Goal: Information Seeking & Learning: Learn about a topic

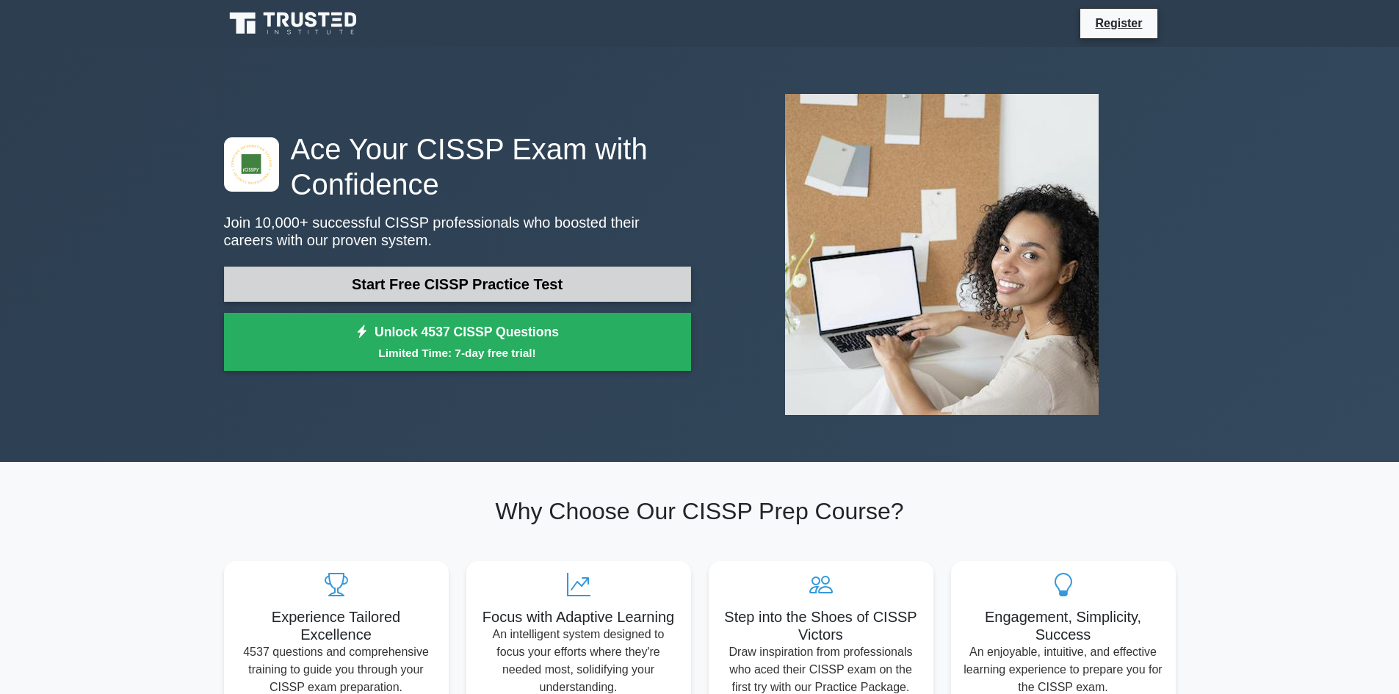
click at [501, 274] on link "Start Free CISSP Practice Test" at bounding box center [457, 284] width 467 height 35
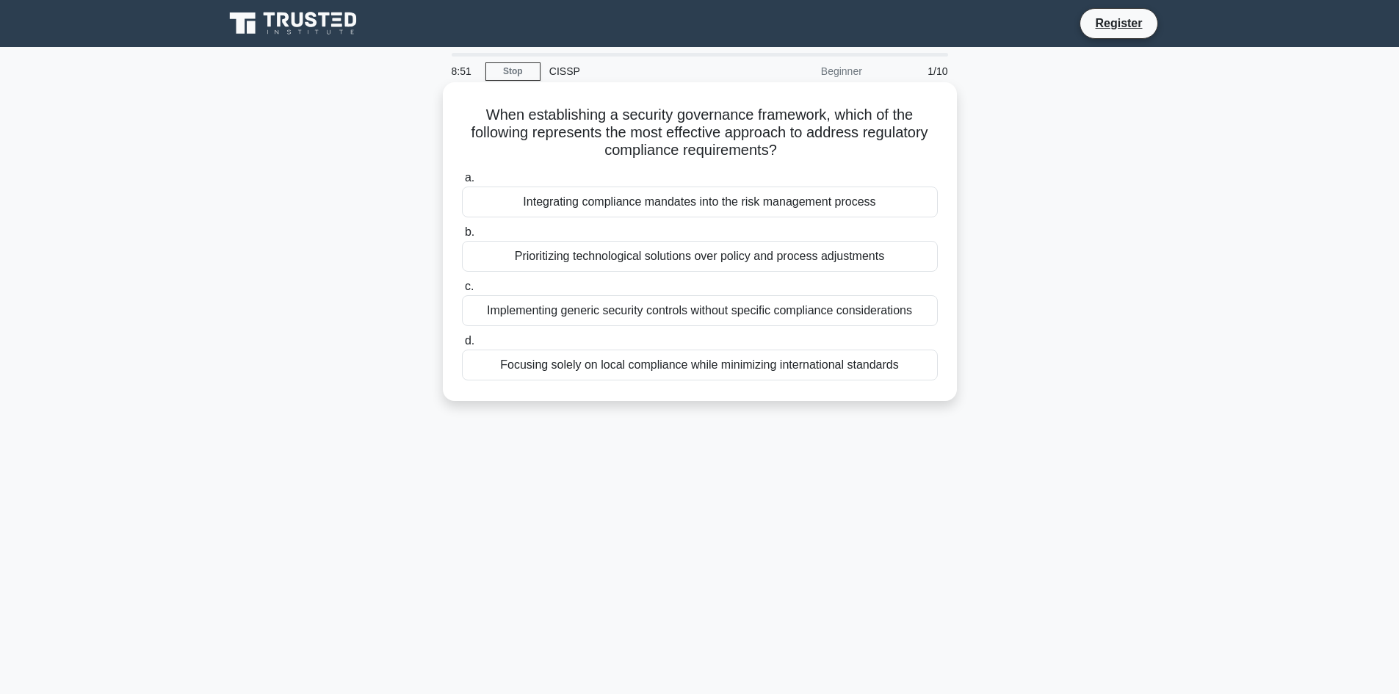
click at [718, 261] on div "Prioritizing technological solutions over policy and process adjustments" at bounding box center [700, 256] width 476 height 31
click at [462, 237] on input "b. Prioritizing technological solutions over policy and process adjustments" at bounding box center [462, 233] width 0 height 10
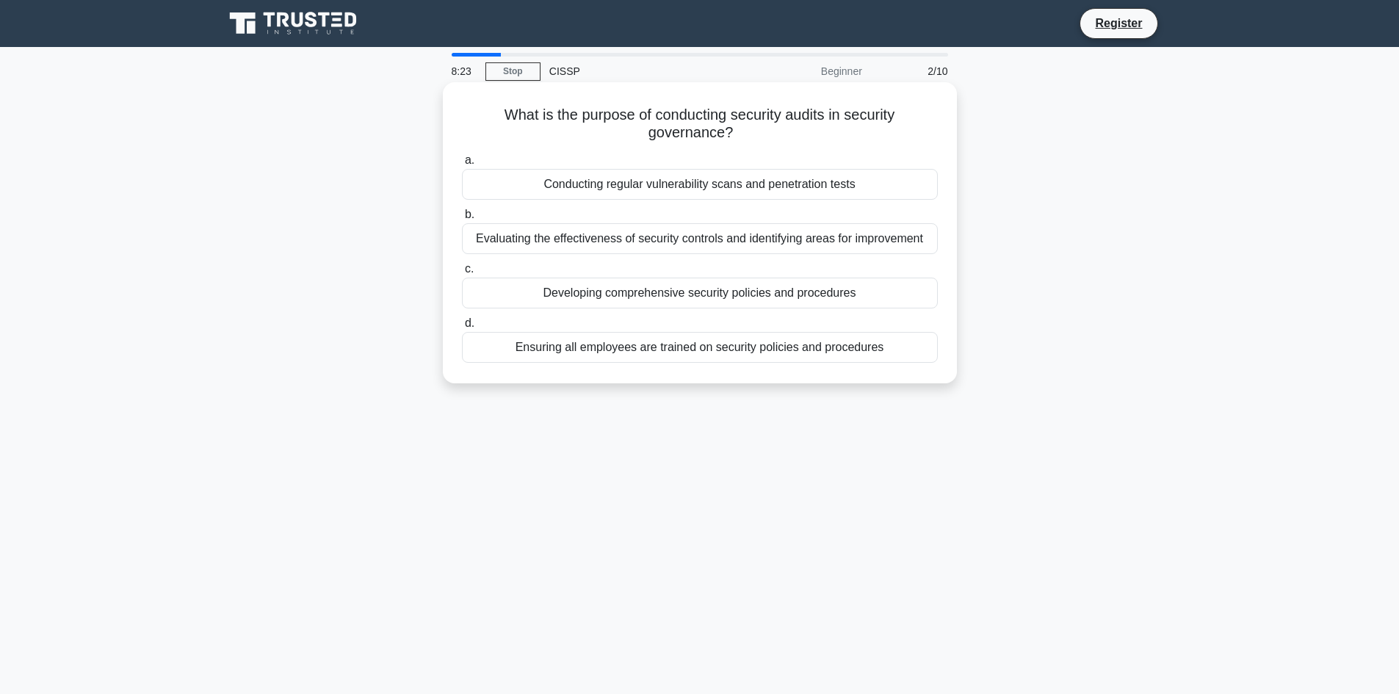
click at [735, 195] on div "Conducting regular vulnerability scans and penetration tests" at bounding box center [700, 184] width 476 height 31
click at [462, 165] on input "a. Conducting regular vulnerability scans and penetration tests" at bounding box center [462, 161] width 0 height 10
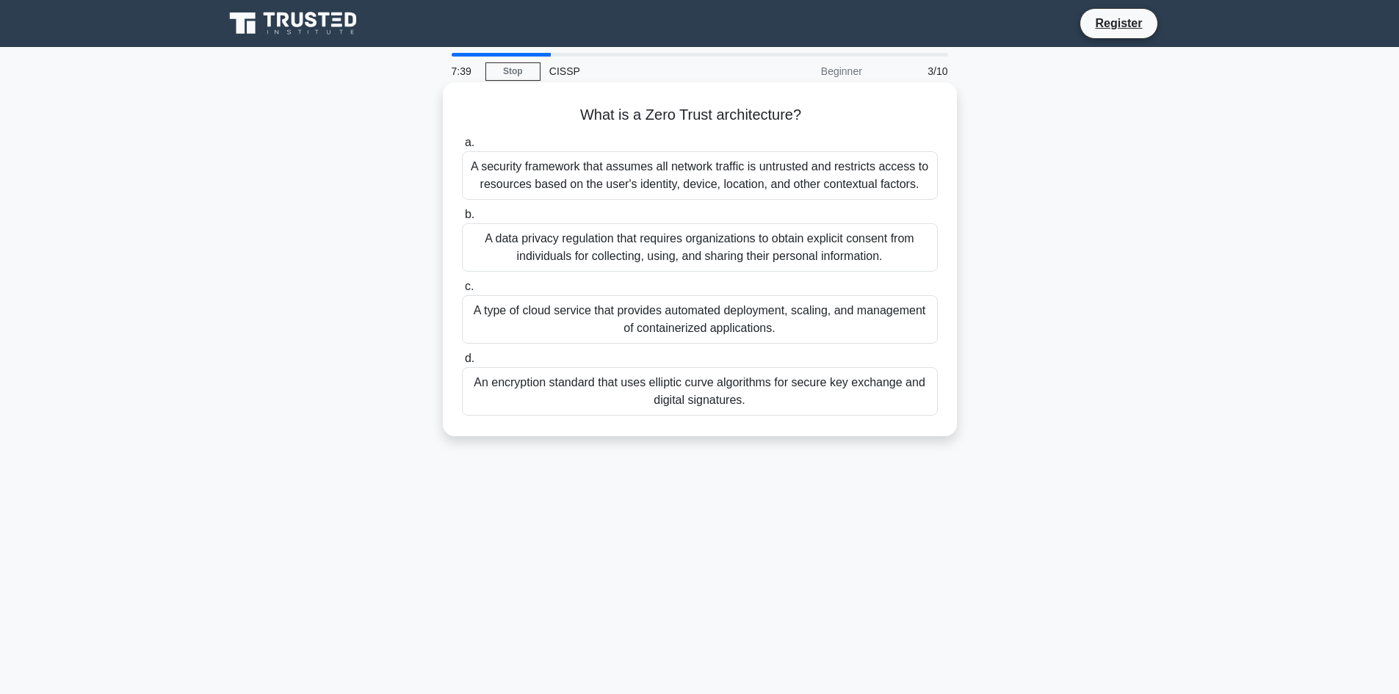
click at [723, 173] on div "A security framework that assumes all network traffic is untrusted and restrict…" at bounding box center [700, 175] width 476 height 48
click at [462, 148] on input "a. A security framework that assumes all network traffic is untrusted and restr…" at bounding box center [462, 143] width 0 height 10
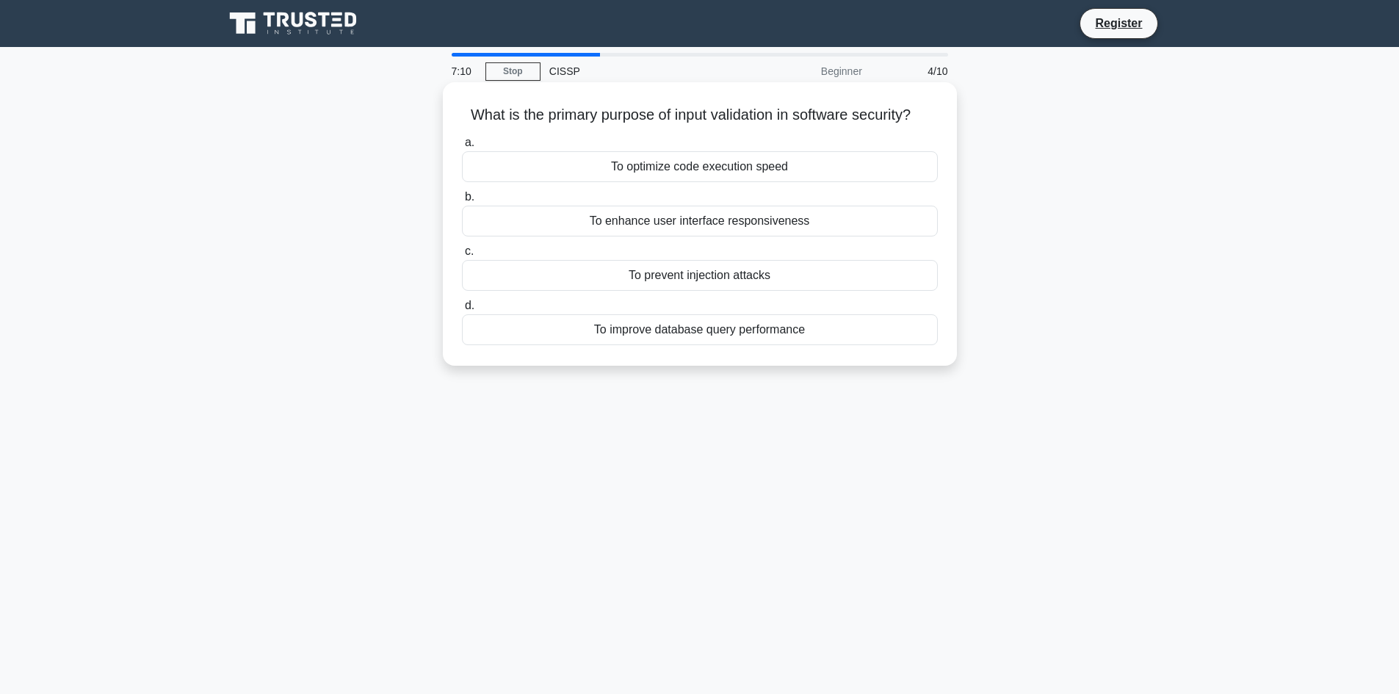
click at [737, 269] on div "To prevent injection attacks" at bounding box center [700, 275] width 476 height 31
click at [462, 256] on input "c. To prevent injection attacks" at bounding box center [462, 252] width 0 height 10
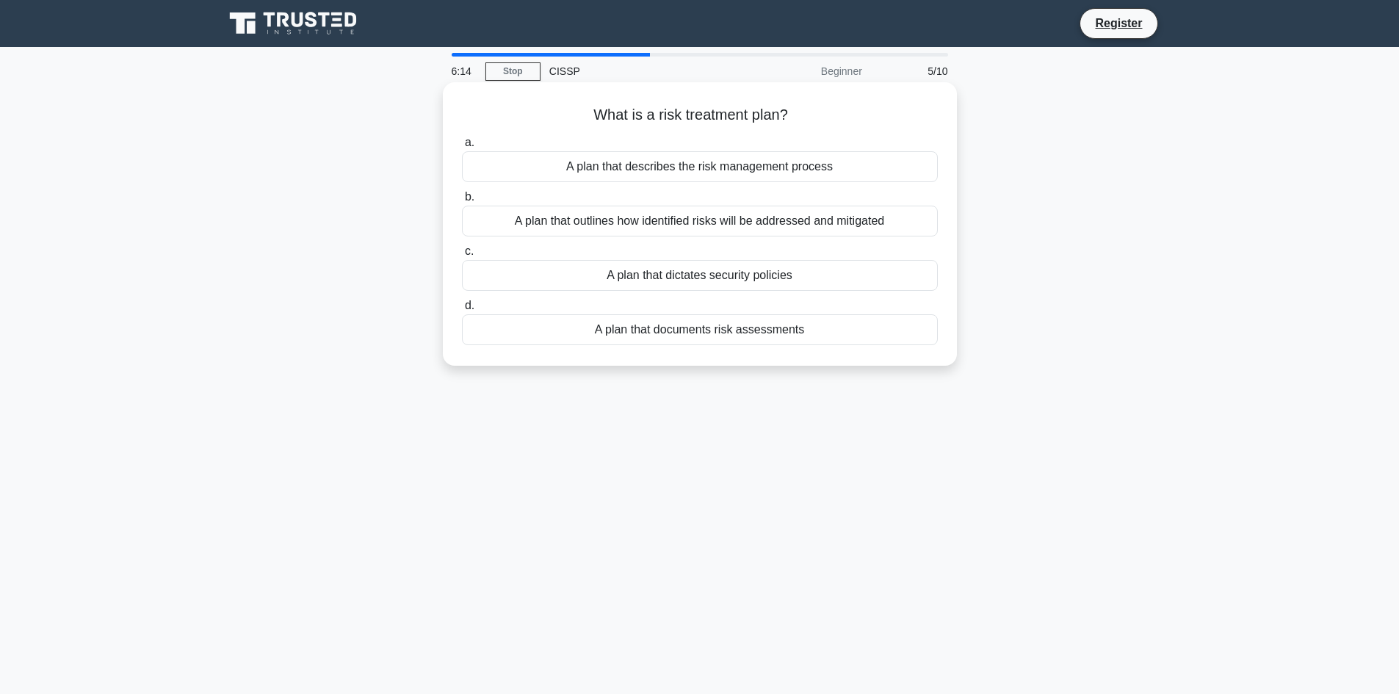
click at [742, 220] on div "A plan that outlines how identified risks will be addressed and mitigated" at bounding box center [700, 221] width 476 height 31
click at [462, 202] on input "b. A plan that outlines how identified risks will be addressed and mitigated" at bounding box center [462, 197] width 0 height 10
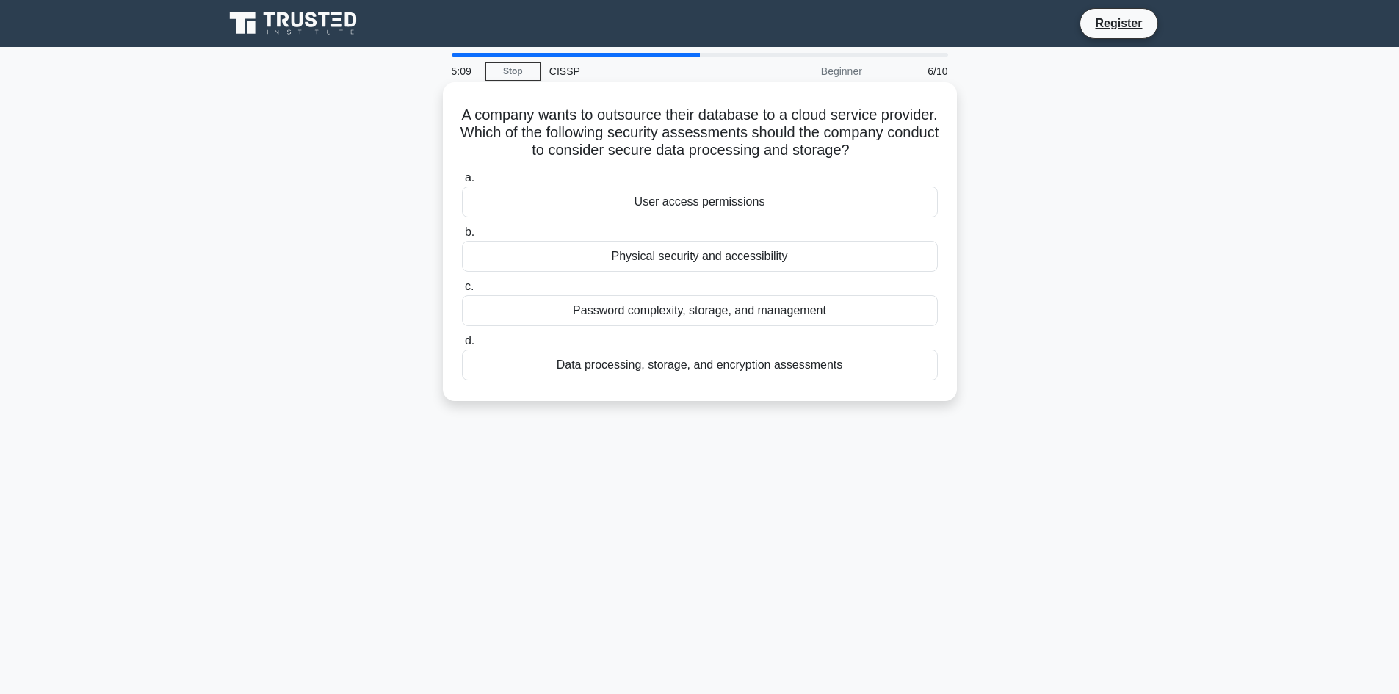
click at [751, 365] on div "Data processing, storage, and encryption assessments" at bounding box center [700, 364] width 476 height 31
click at [462, 346] on input "d. Data processing, storage, and encryption assessments" at bounding box center [462, 341] width 0 height 10
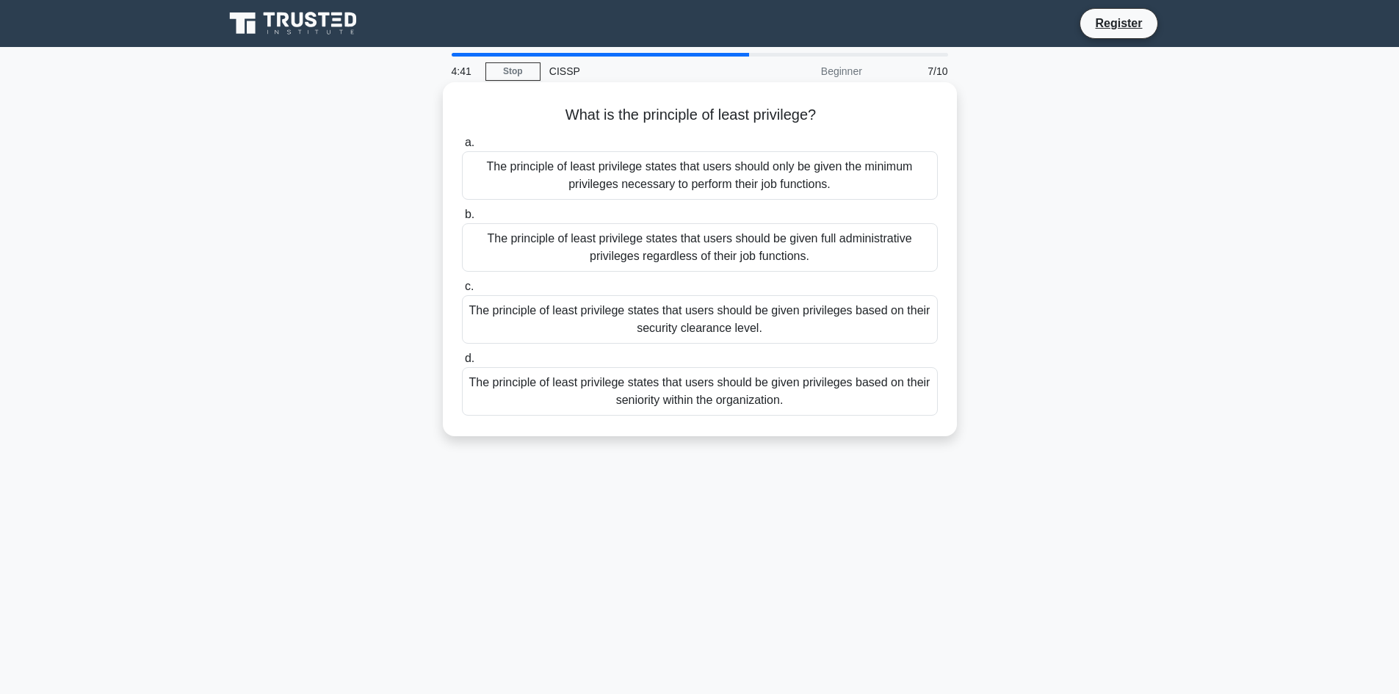
click at [717, 168] on div "The principle of least privilege states that users should only be given the min…" at bounding box center [700, 175] width 476 height 48
click at [462, 148] on input "a. The principle of least privilege states that users should only be given the …" at bounding box center [462, 143] width 0 height 10
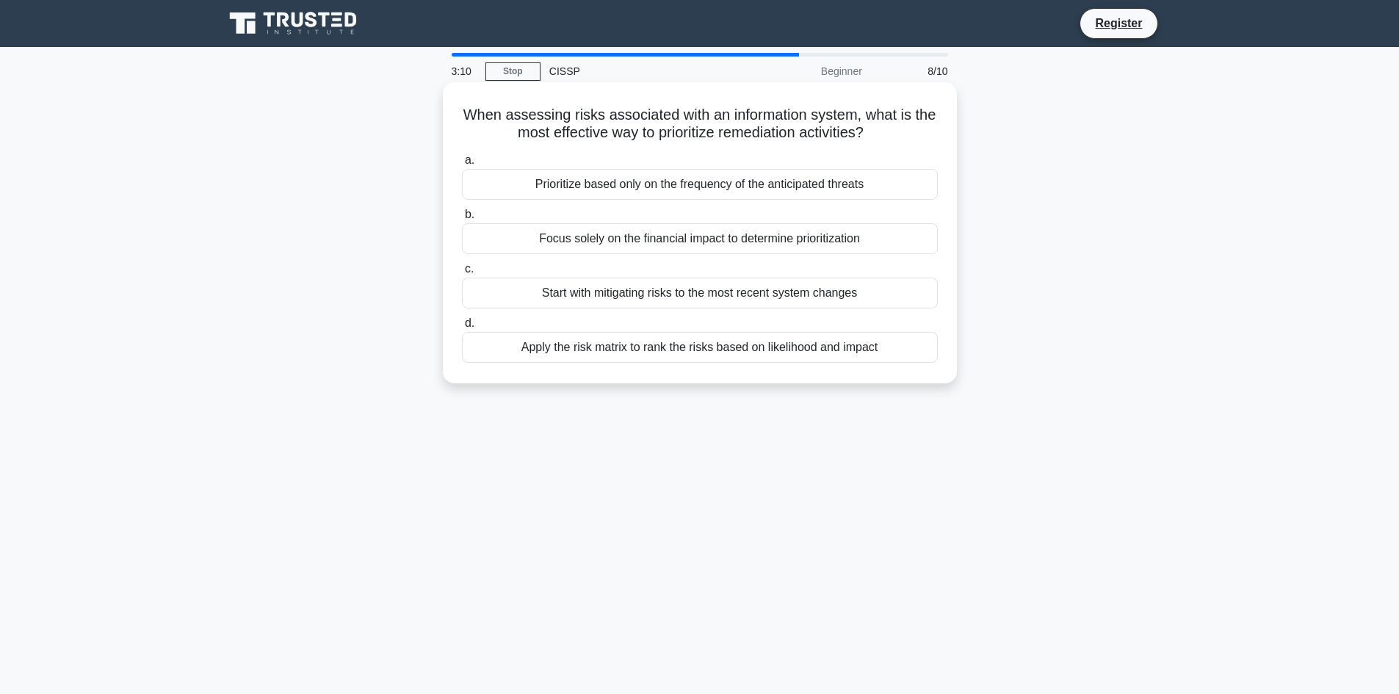
click at [739, 300] on div "Start with mitigating risks to the most recent system changes" at bounding box center [700, 293] width 476 height 31
click at [462, 274] on input "c. Start with mitigating risks to the most recent system changes" at bounding box center [462, 269] width 0 height 10
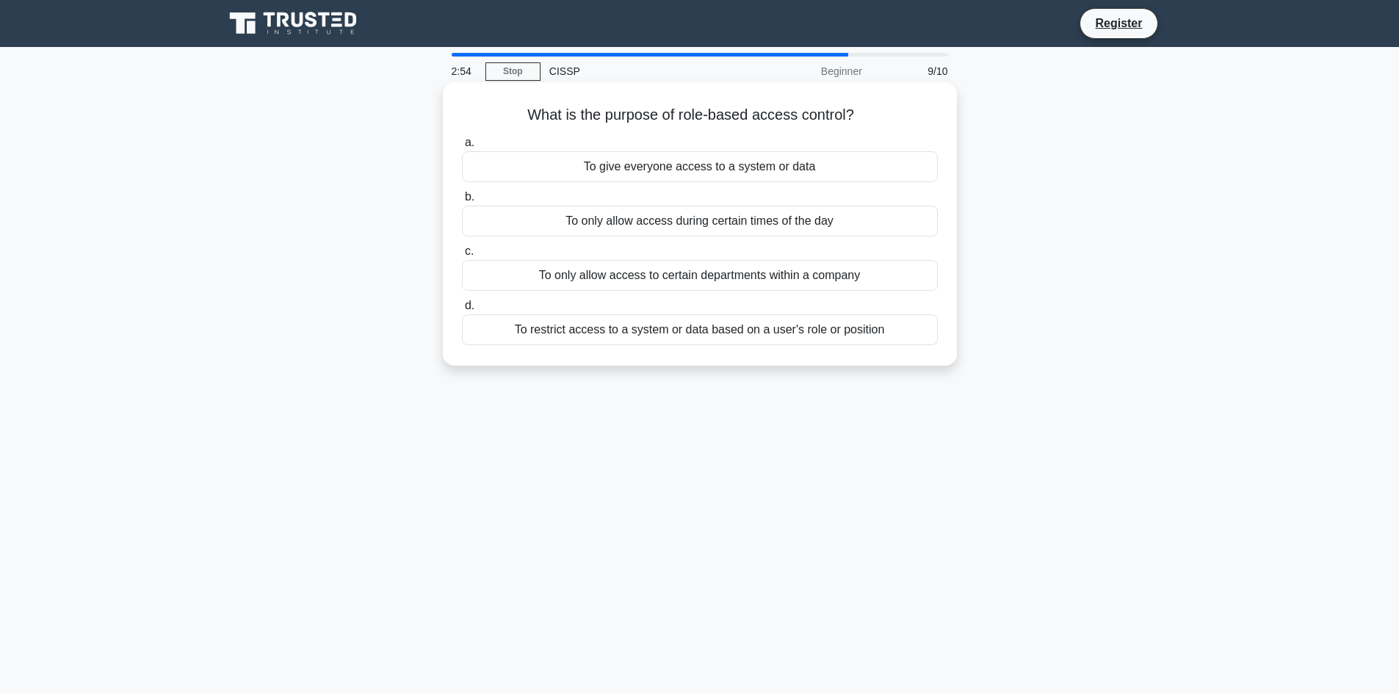
click at [657, 336] on div "To restrict access to a system or data based on a user's role or position" at bounding box center [700, 329] width 476 height 31
click at [462, 311] on input "d. To restrict access to a system or data based on a user's role or position" at bounding box center [462, 306] width 0 height 10
click at [831, 336] on div "To verify the authenticity and integrity of electronic documents or messages" at bounding box center [700, 329] width 476 height 31
click at [462, 311] on input "d. To verify the authenticity and integrity of electronic documents or messages" at bounding box center [462, 306] width 0 height 10
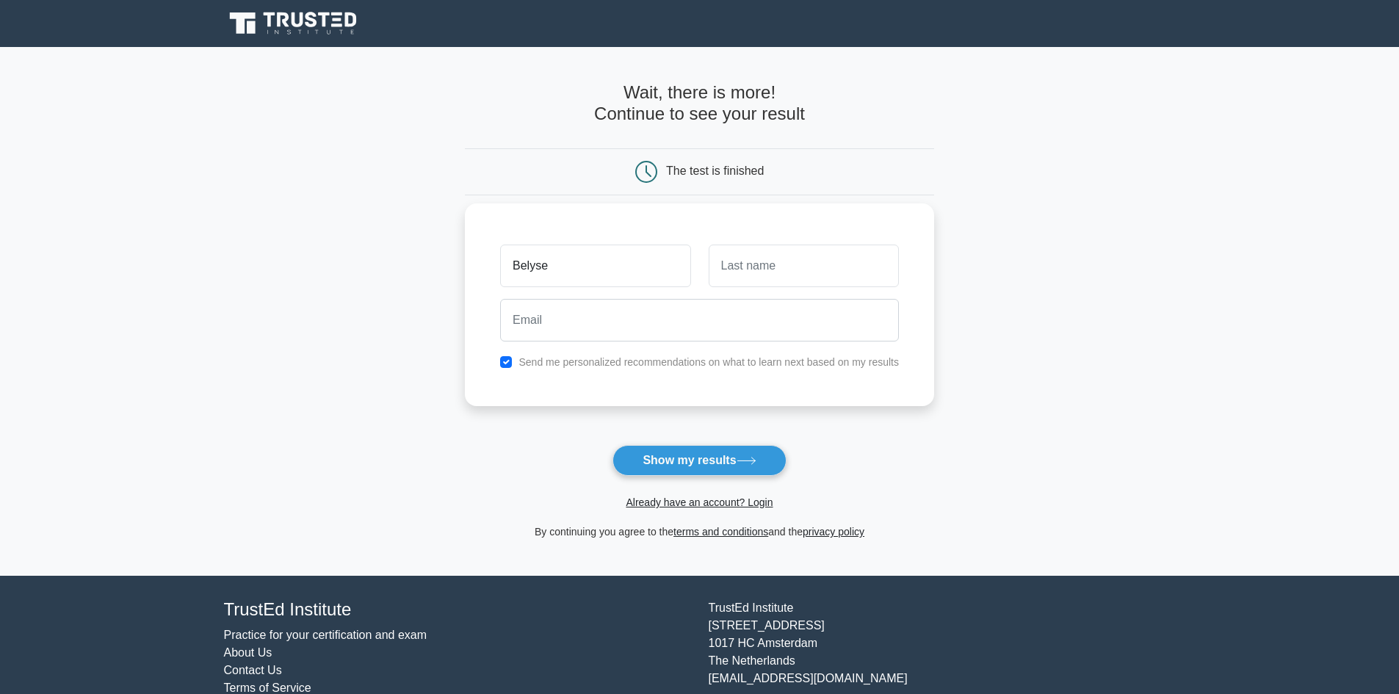
type input "Belyse"
click at [769, 275] on input "text" at bounding box center [804, 266] width 190 height 43
type input "Rangira"
click at [674, 453] on button "Show my results" at bounding box center [698, 460] width 173 height 31
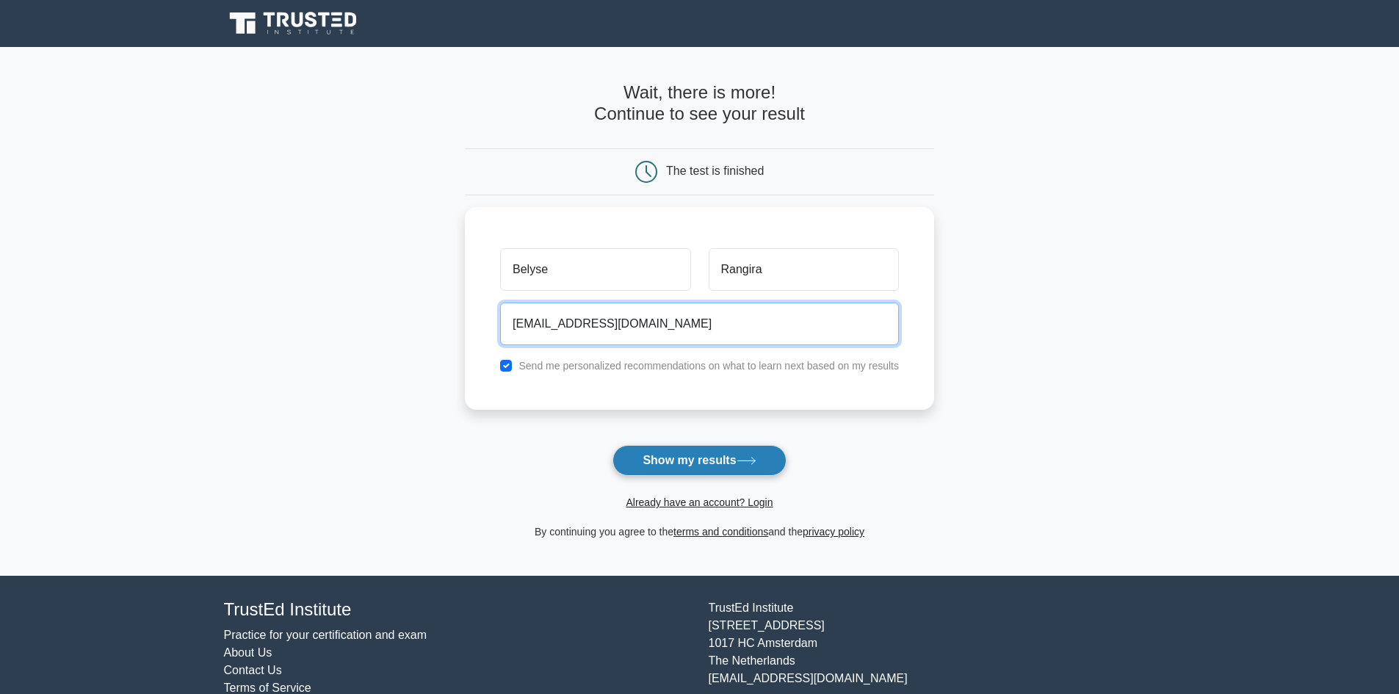
type input "irangirabelyse@gmail.com"
click at [674, 453] on button "Show my results" at bounding box center [698, 460] width 173 height 31
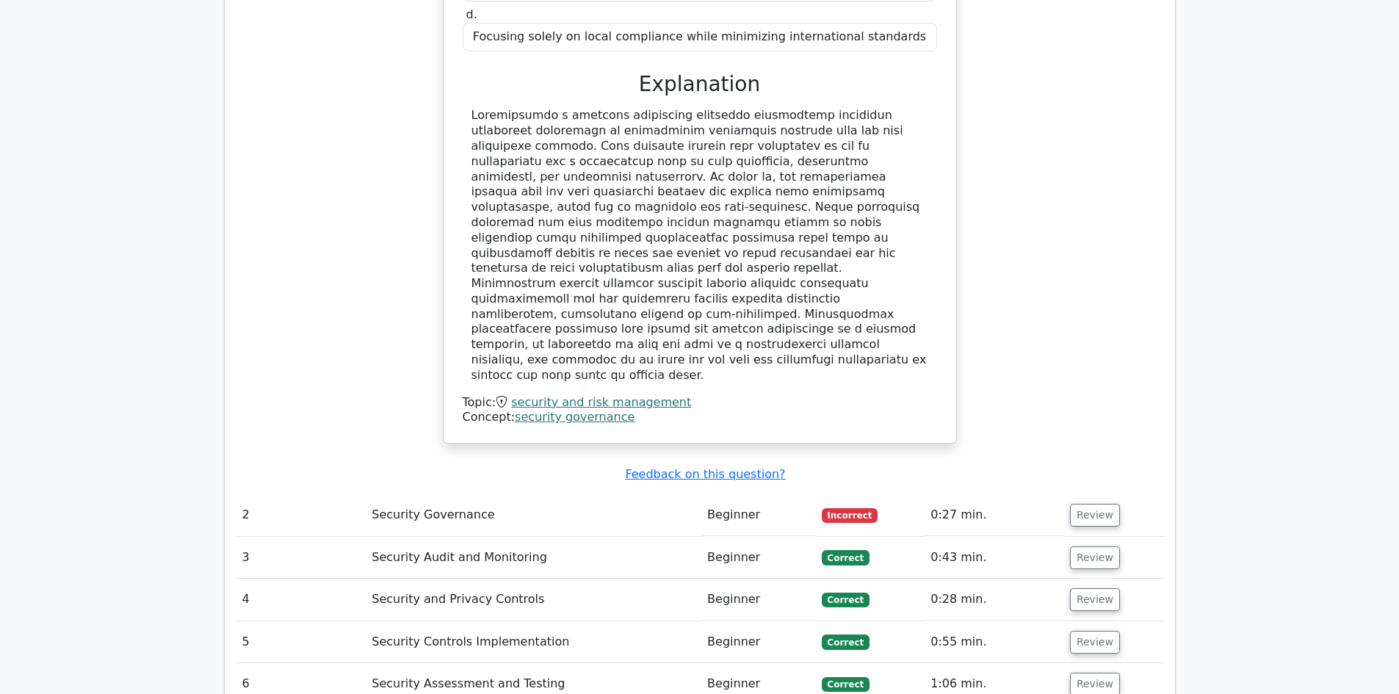
scroll to position [1615, 0]
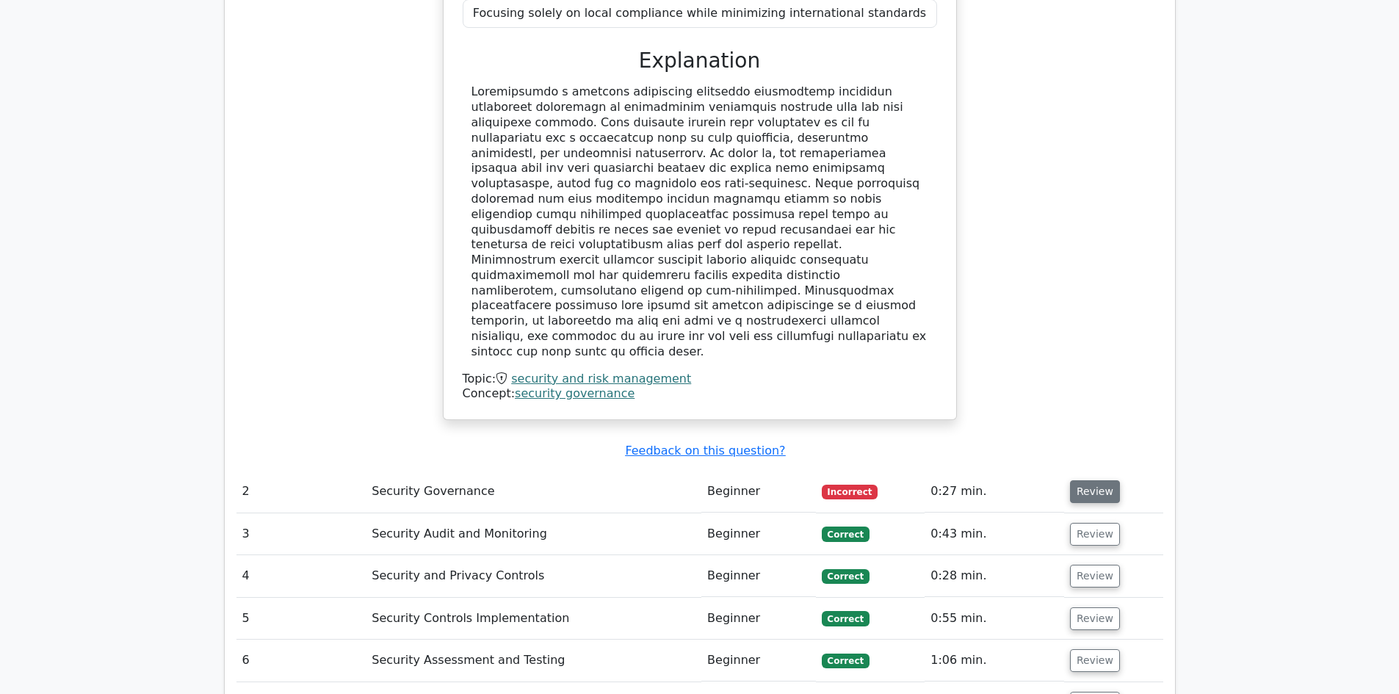
click at [1082, 480] on button "Review" at bounding box center [1095, 491] width 50 height 23
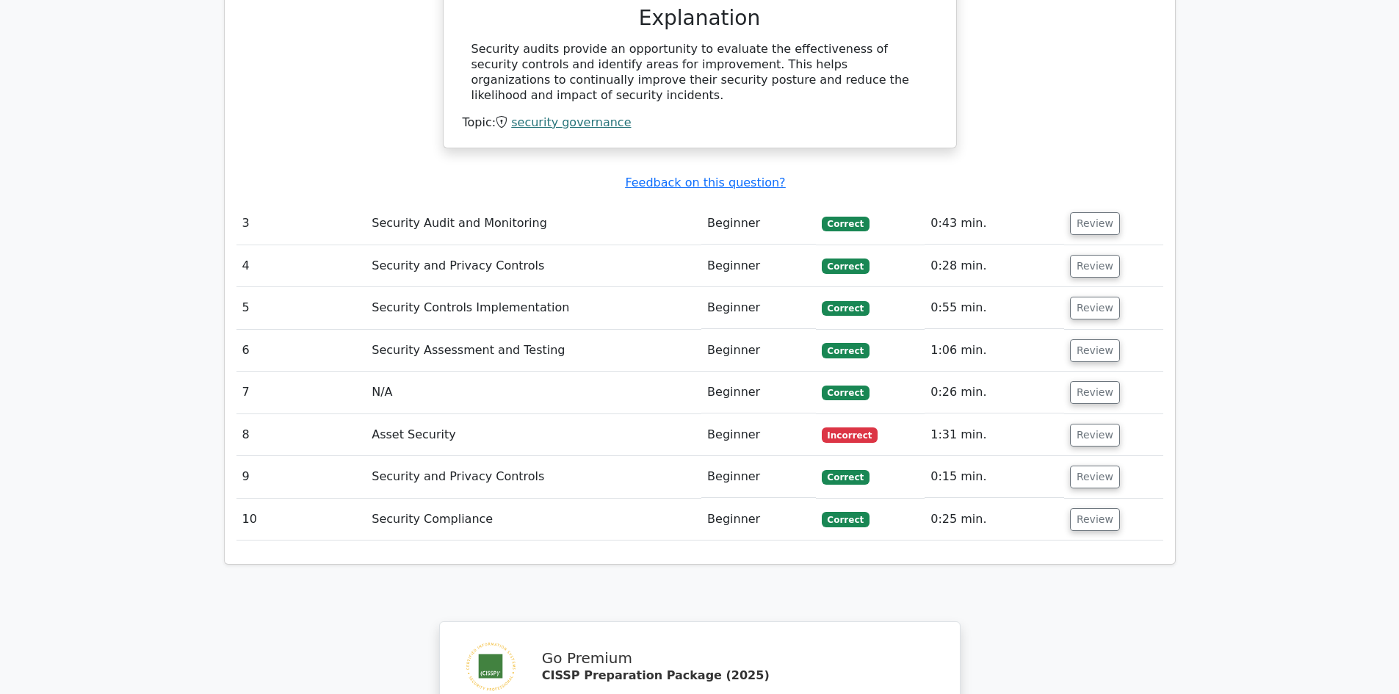
scroll to position [2423, 0]
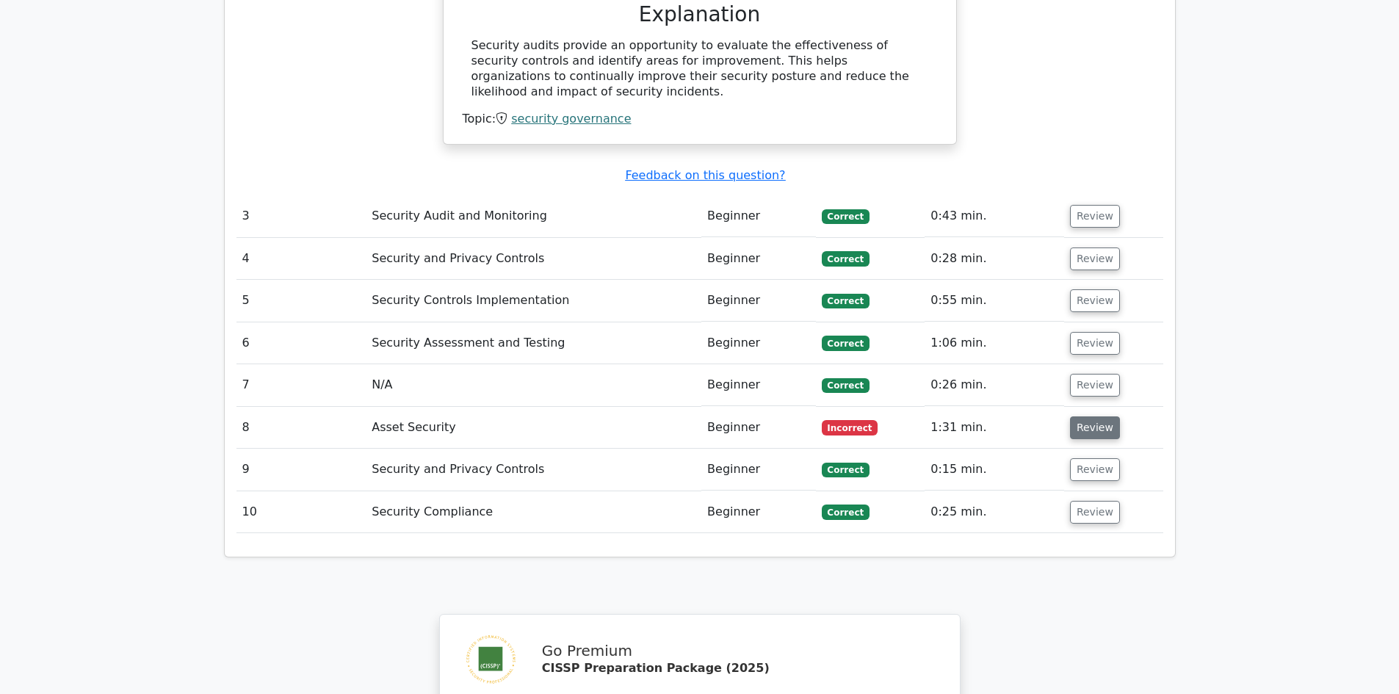
click at [1106, 416] on button "Review" at bounding box center [1095, 427] width 50 height 23
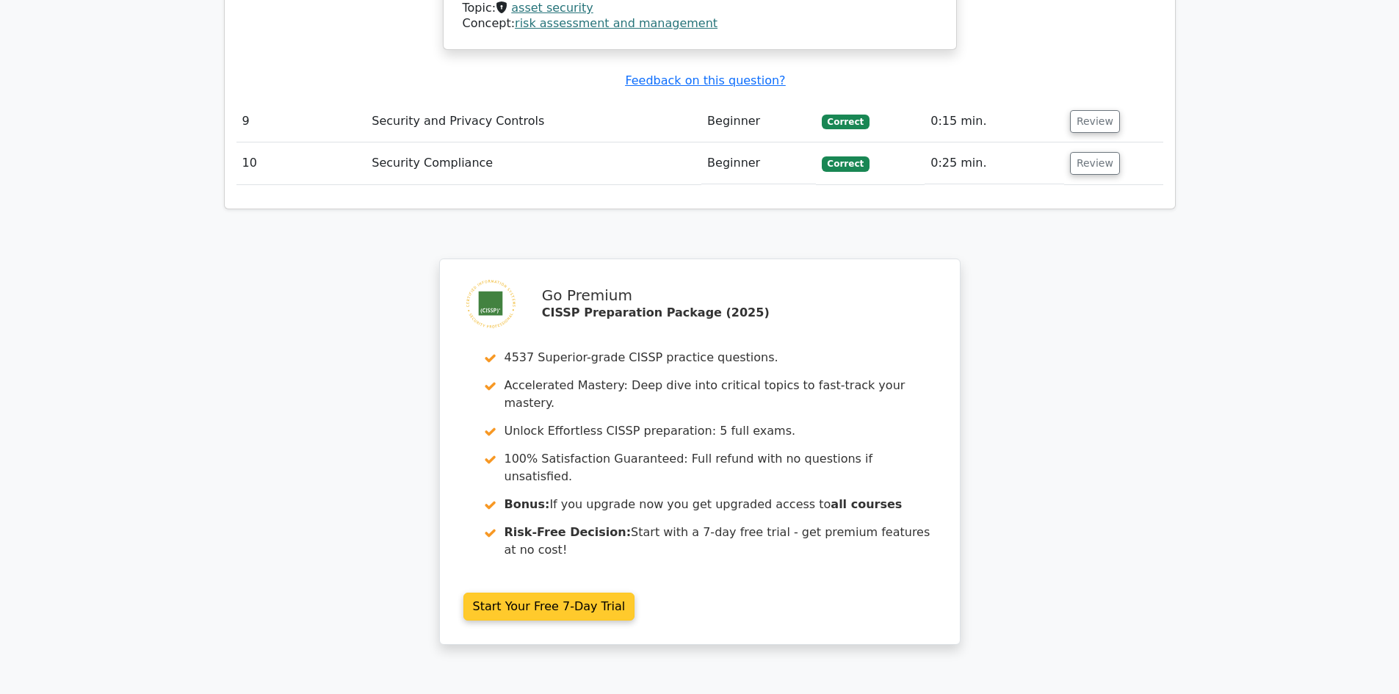
scroll to position [3521, 0]
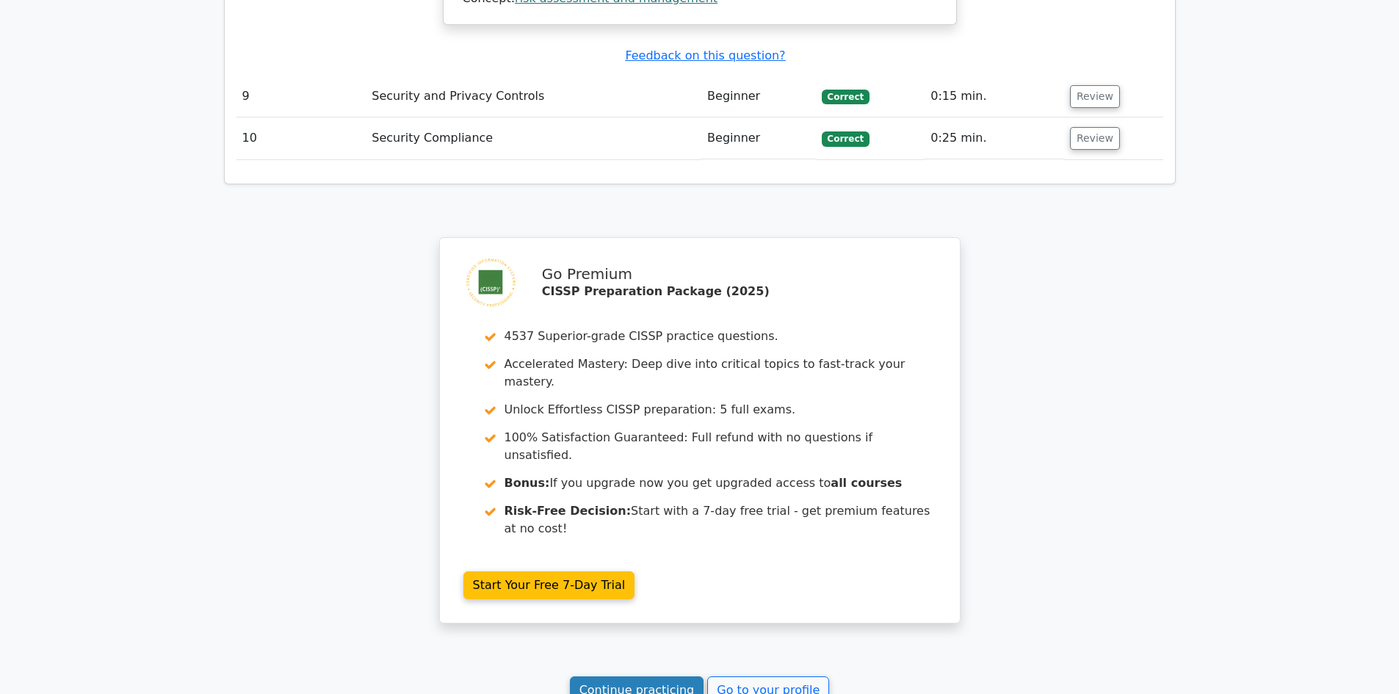
click at [645, 676] on link "Continue practicing" at bounding box center [637, 690] width 134 height 28
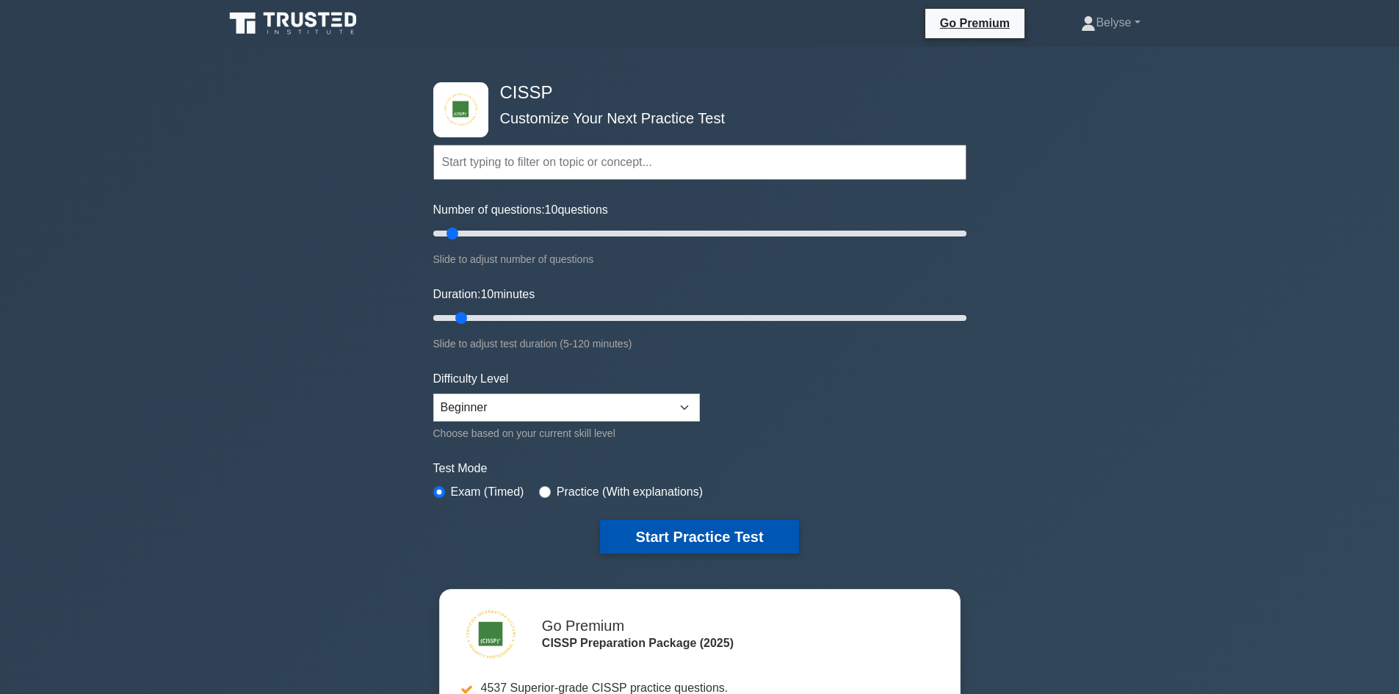
click at [701, 540] on button "Start Practice Test" at bounding box center [699, 537] width 198 height 34
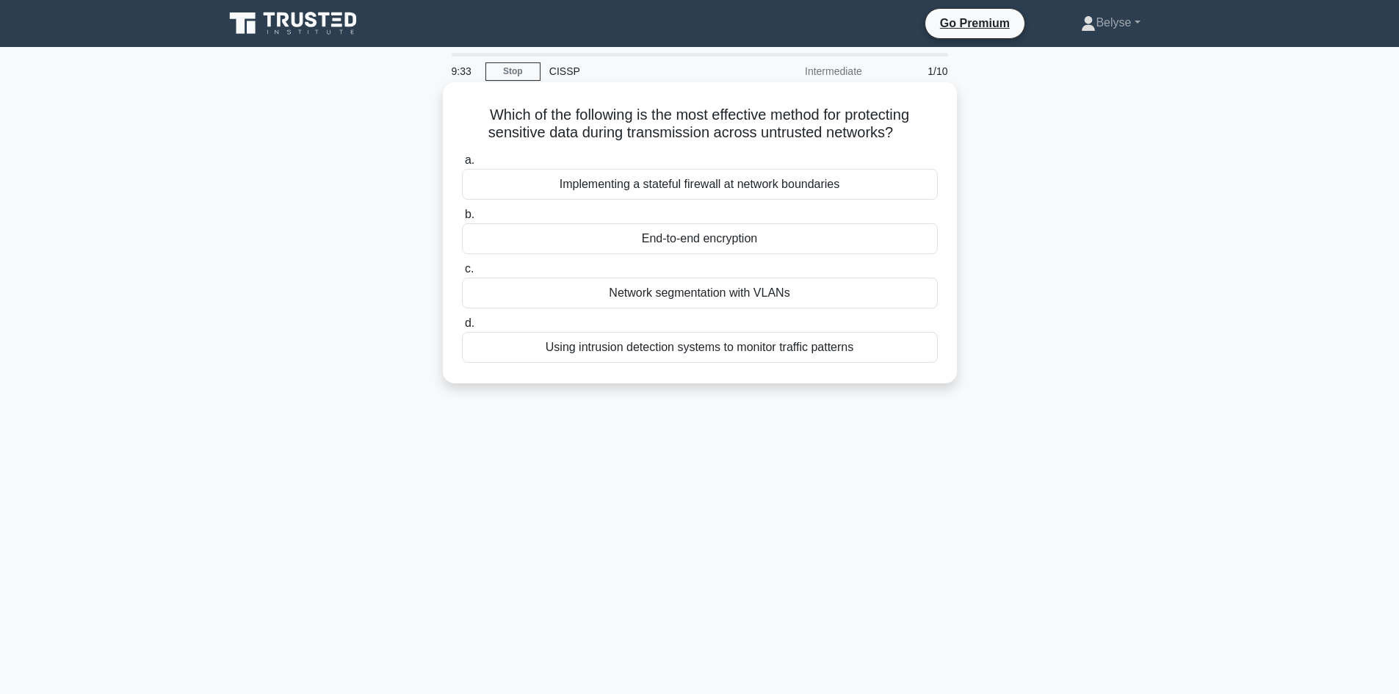
click at [650, 349] on div "Using intrusion detection systems to monitor traffic patterns" at bounding box center [700, 347] width 476 height 31
click at [462, 328] on input "d. Using intrusion detection systems to monitor traffic patterns" at bounding box center [462, 324] width 0 height 10
click at [677, 300] on div "Intrusion Detection Systems (IDS)" at bounding box center [700, 293] width 476 height 31
click at [462, 274] on input "c. Intrusion Detection Systems (IDS)" at bounding box center [462, 269] width 0 height 10
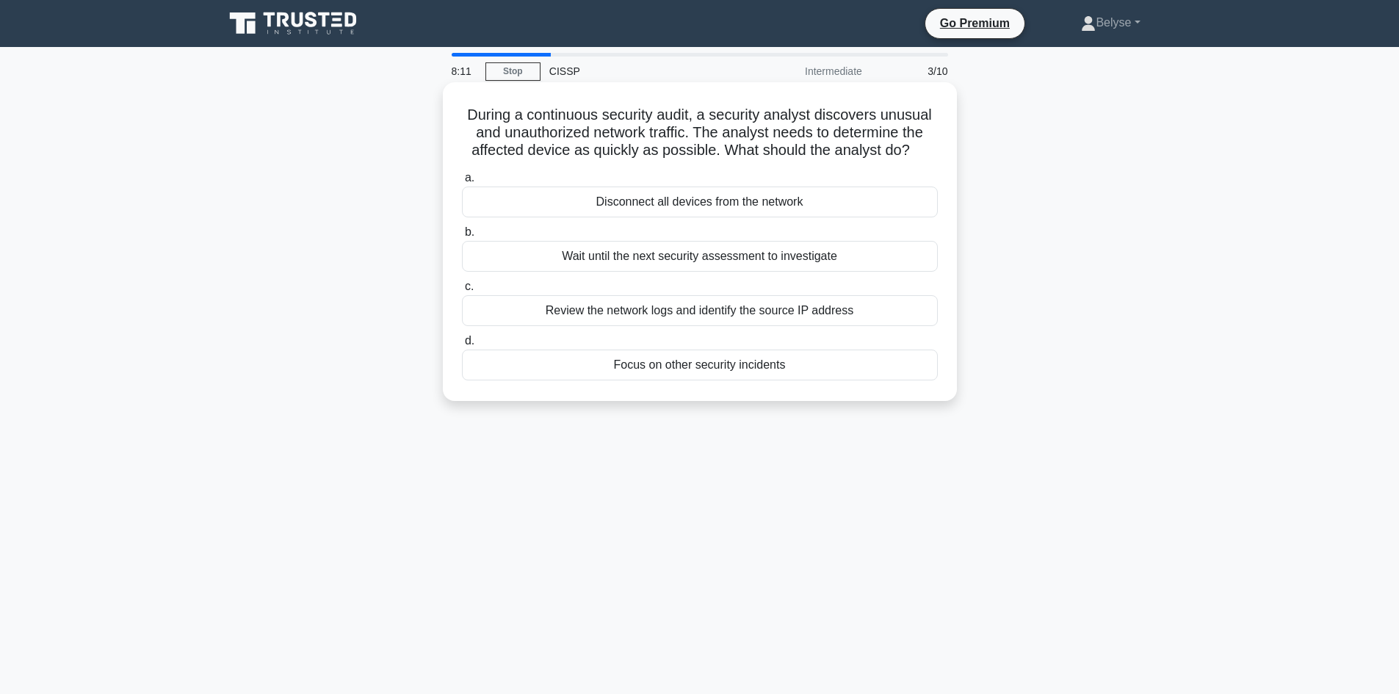
click at [657, 201] on div "Disconnect all devices from the network" at bounding box center [700, 201] width 476 height 31
click at [462, 183] on input "a. Disconnect all devices from the network" at bounding box center [462, 178] width 0 height 10
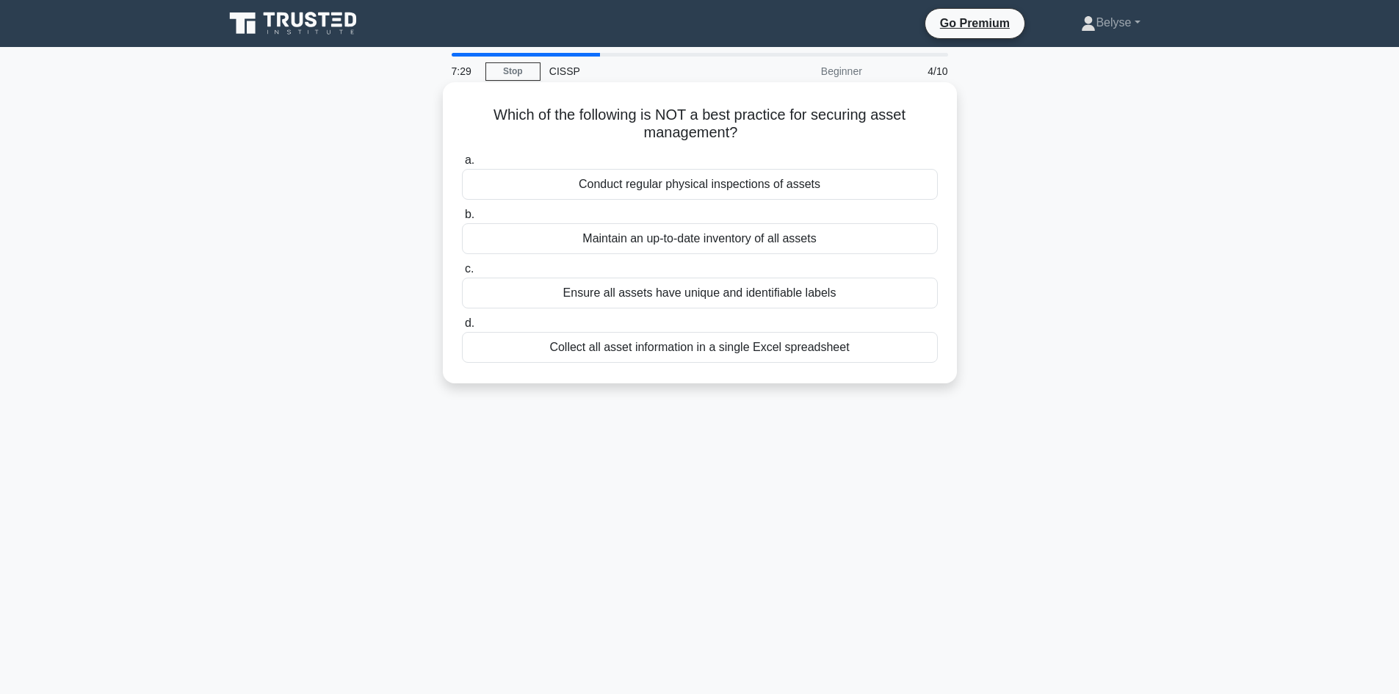
click at [695, 343] on div "Collect all asset information in a single Excel spreadsheet" at bounding box center [700, 347] width 476 height 31
click at [462, 328] on input "d. Collect all asset information in a single Excel spreadsheet" at bounding box center [462, 324] width 0 height 10
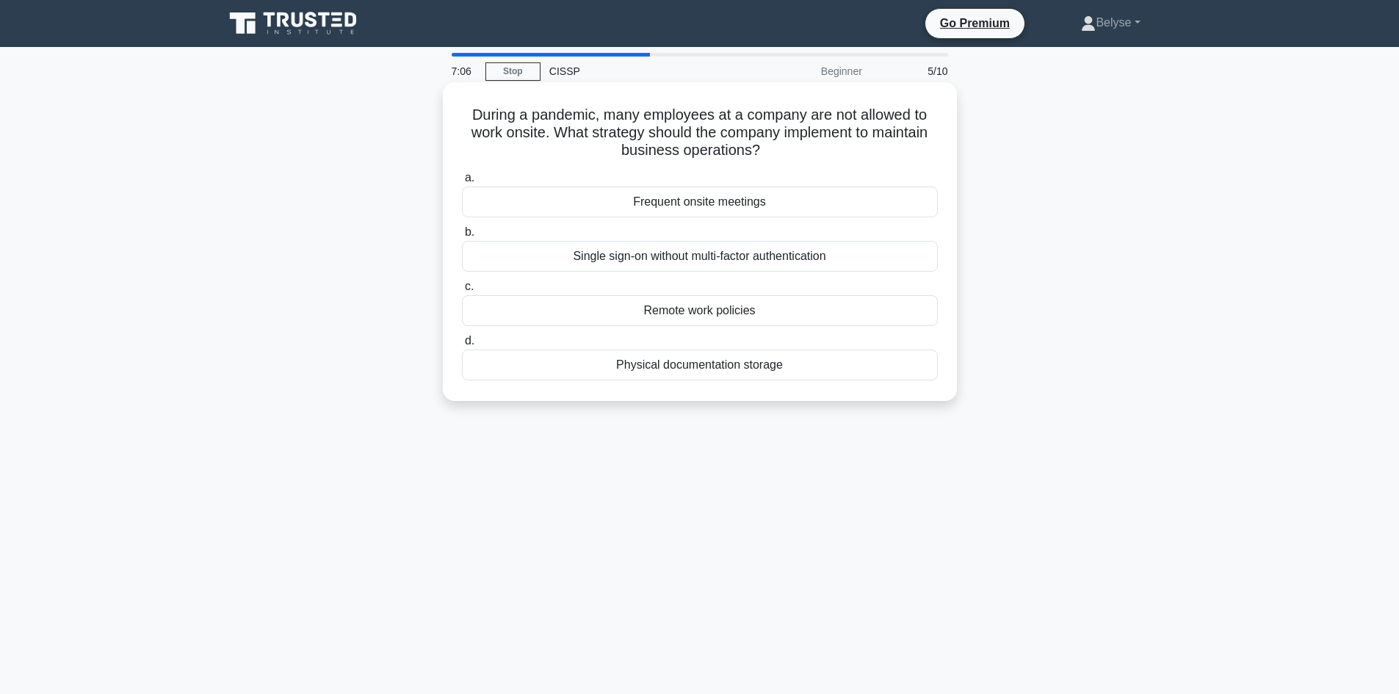
click at [703, 305] on div "Remote work policies" at bounding box center [700, 310] width 476 height 31
click at [462, 291] on input "c. Remote work policies" at bounding box center [462, 287] width 0 height 10
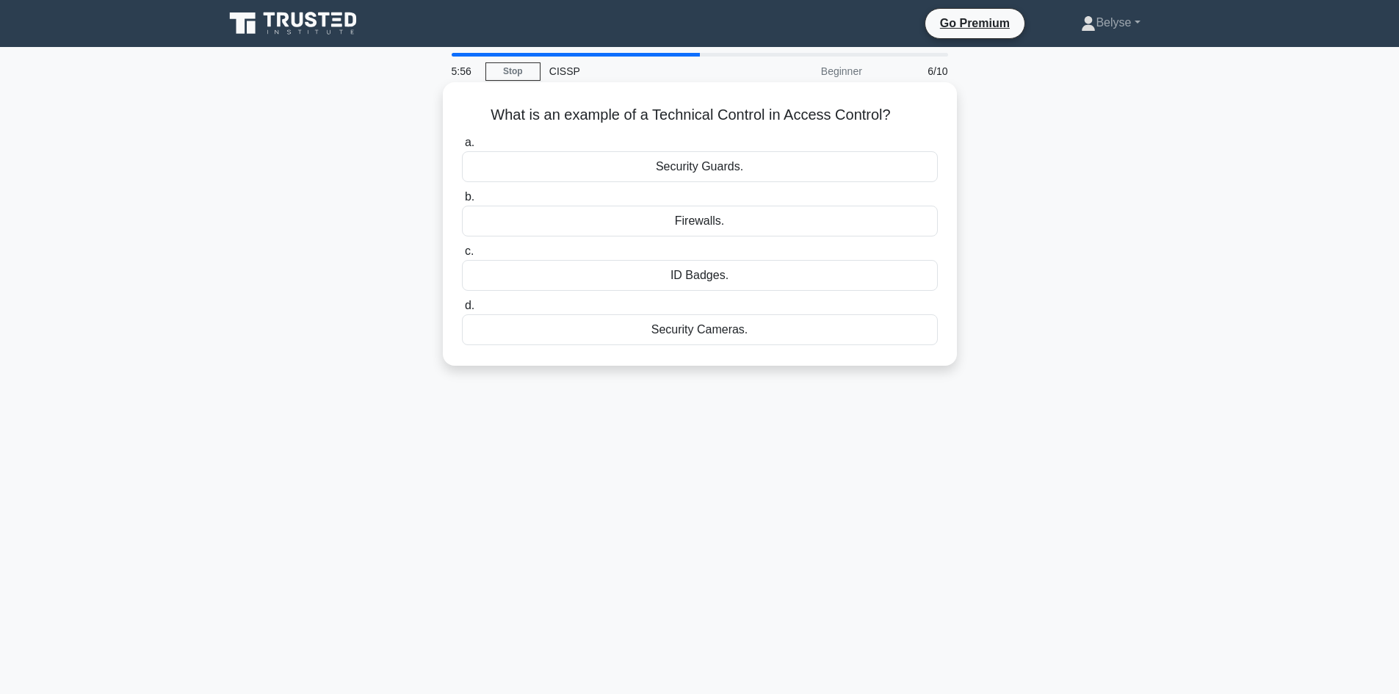
click at [696, 218] on div "Firewalls." at bounding box center [700, 221] width 476 height 31
click at [462, 202] on input "b. Firewalls." at bounding box center [462, 197] width 0 height 10
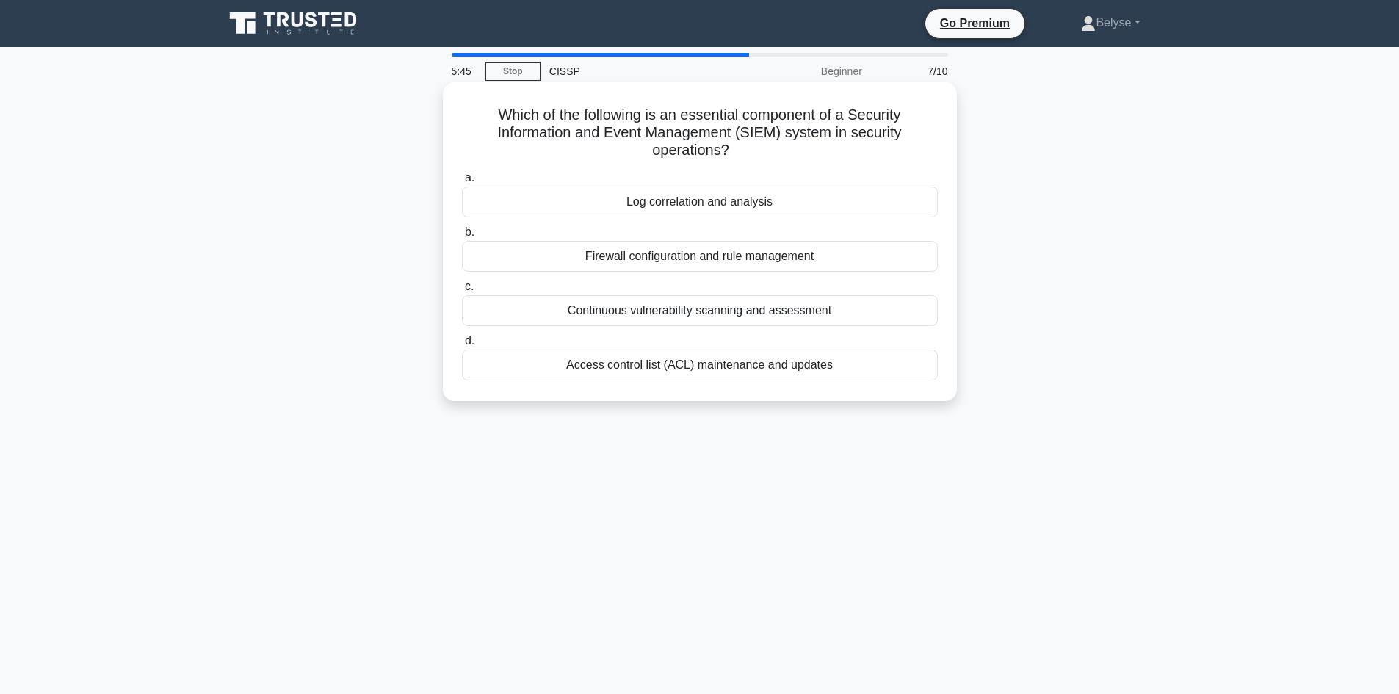
click at [692, 207] on div "Log correlation and analysis" at bounding box center [700, 201] width 476 height 31
click at [462, 183] on input "a. Log correlation and analysis" at bounding box center [462, 178] width 0 height 10
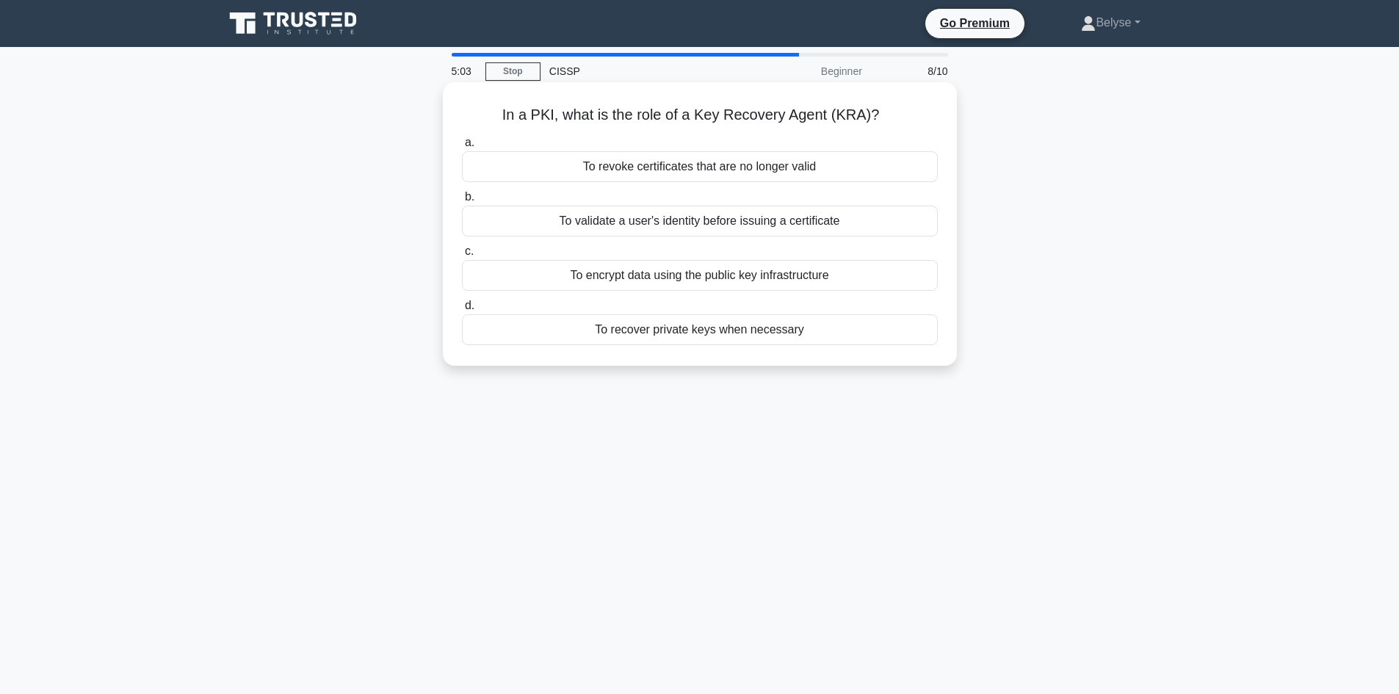
click at [724, 329] on div "To recover private keys when necessary" at bounding box center [700, 329] width 476 height 31
click at [462, 311] on input "d. To recover private keys when necessary" at bounding box center [462, 306] width 0 height 10
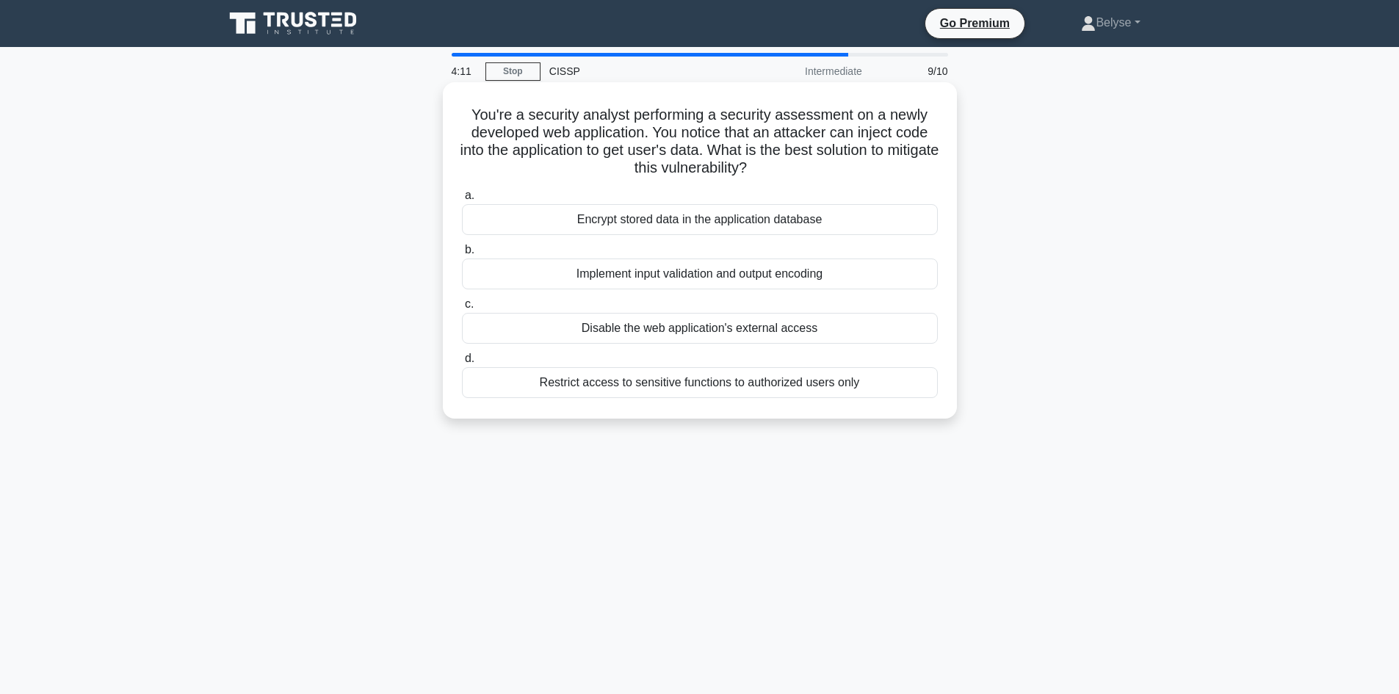
click at [700, 383] on div "Restrict access to sensitive functions to authorized users only" at bounding box center [700, 382] width 476 height 31
click at [462, 363] on input "d. Restrict access to sensitive functions to authorized users only" at bounding box center [462, 359] width 0 height 10
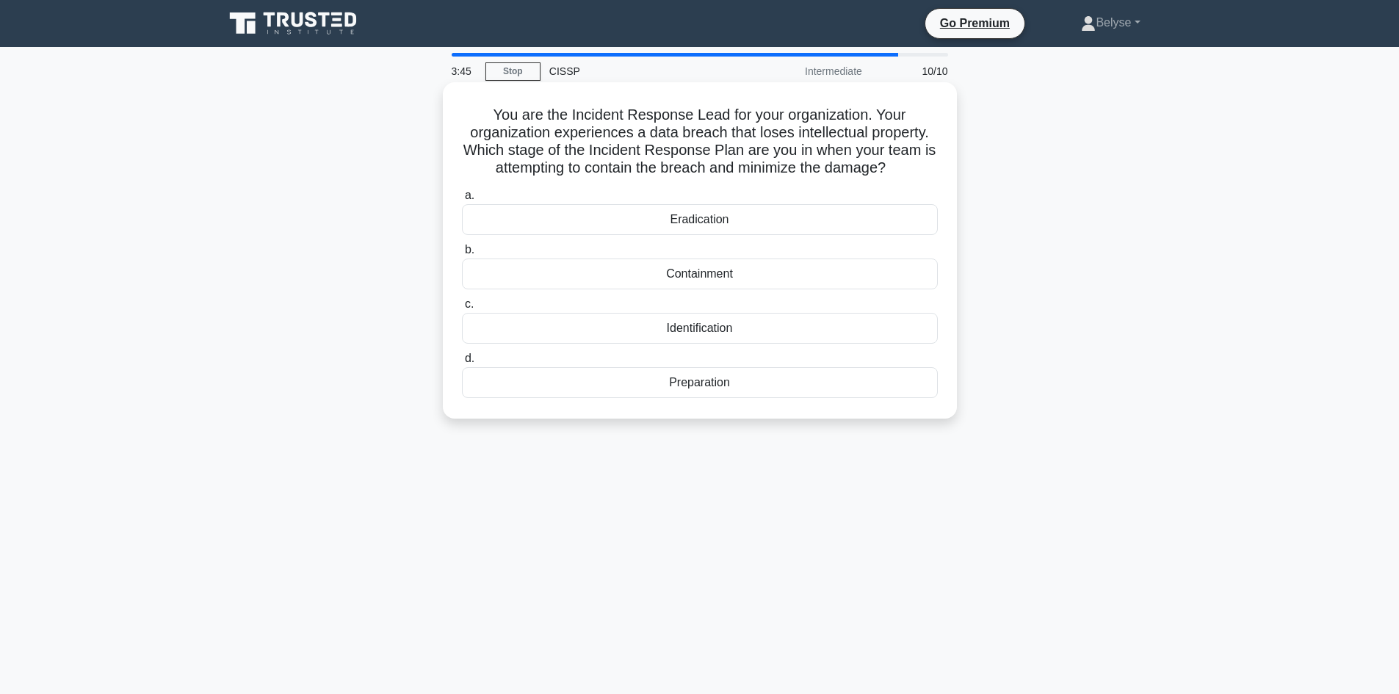
click at [706, 272] on div "Containment" at bounding box center [700, 273] width 476 height 31
click at [462, 255] on input "b. Containment" at bounding box center [462, 250] width 0 height 10
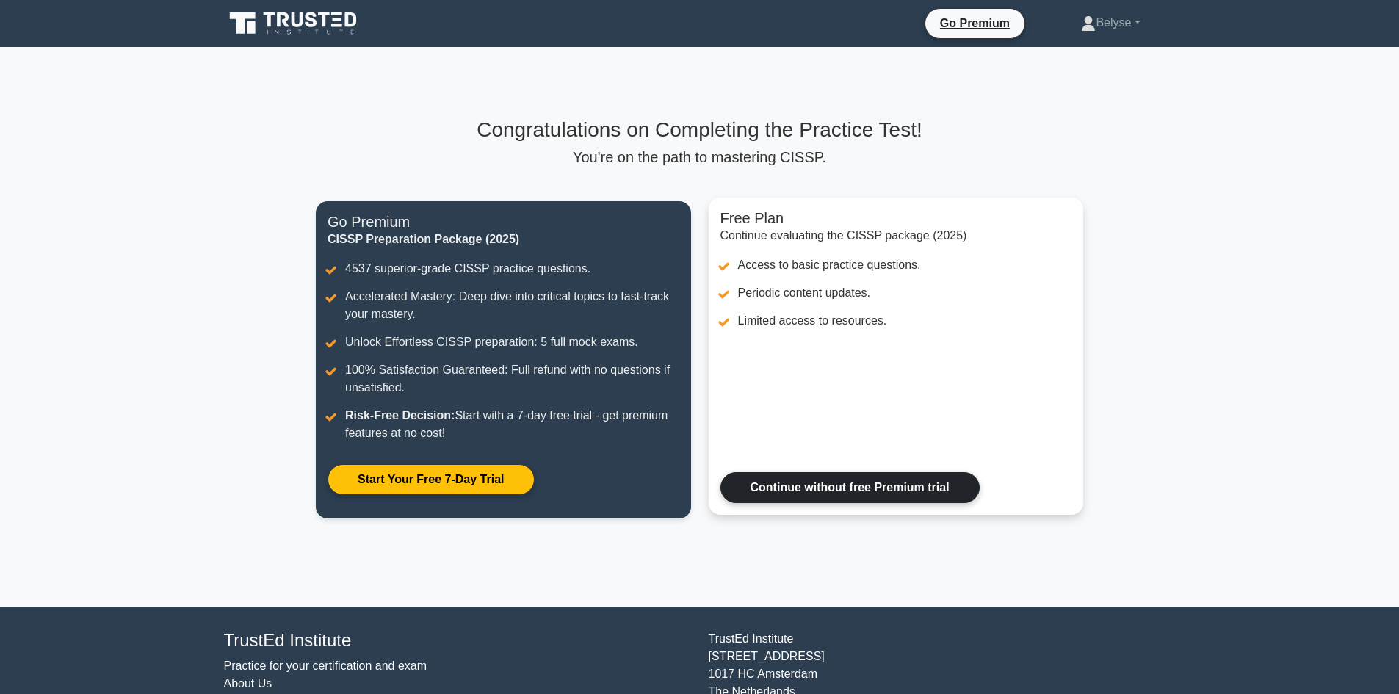
click at [780, 483] on link "Continue without free Premium trial" at bounding box center [849, 487] width 259 height 31
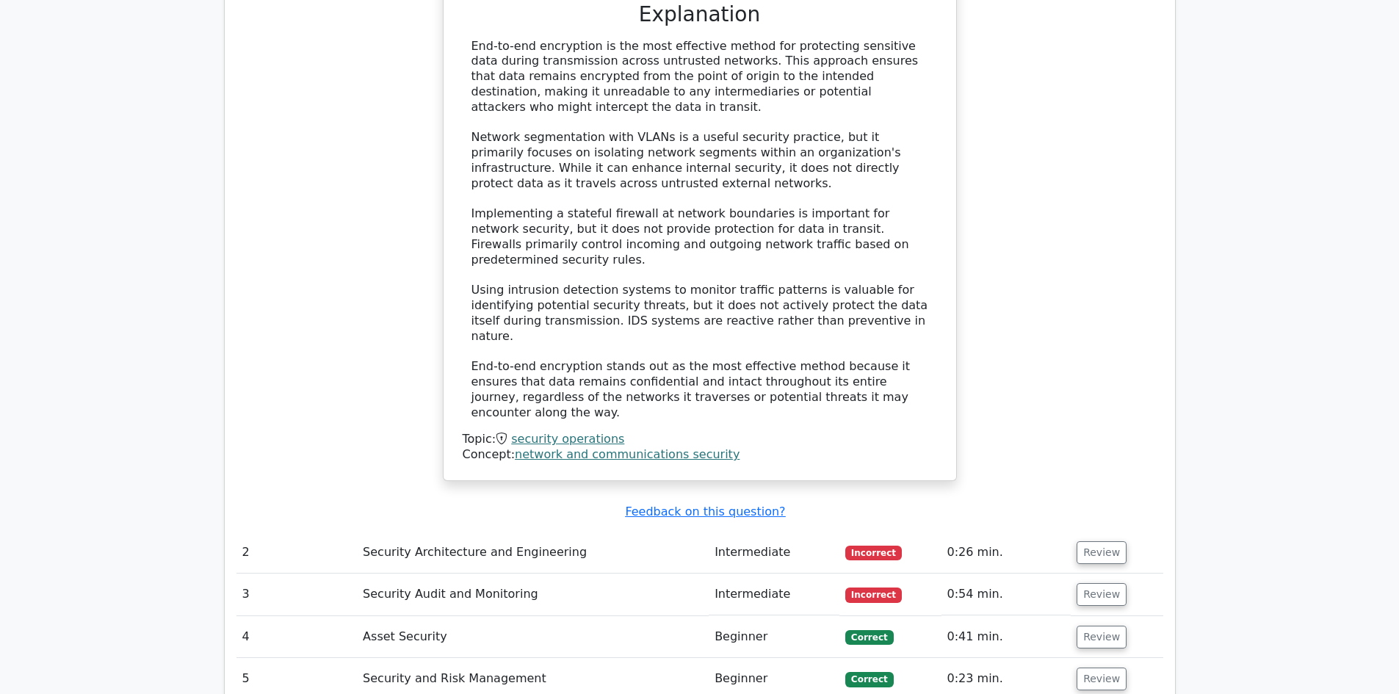
scroll to position [1689, 0]
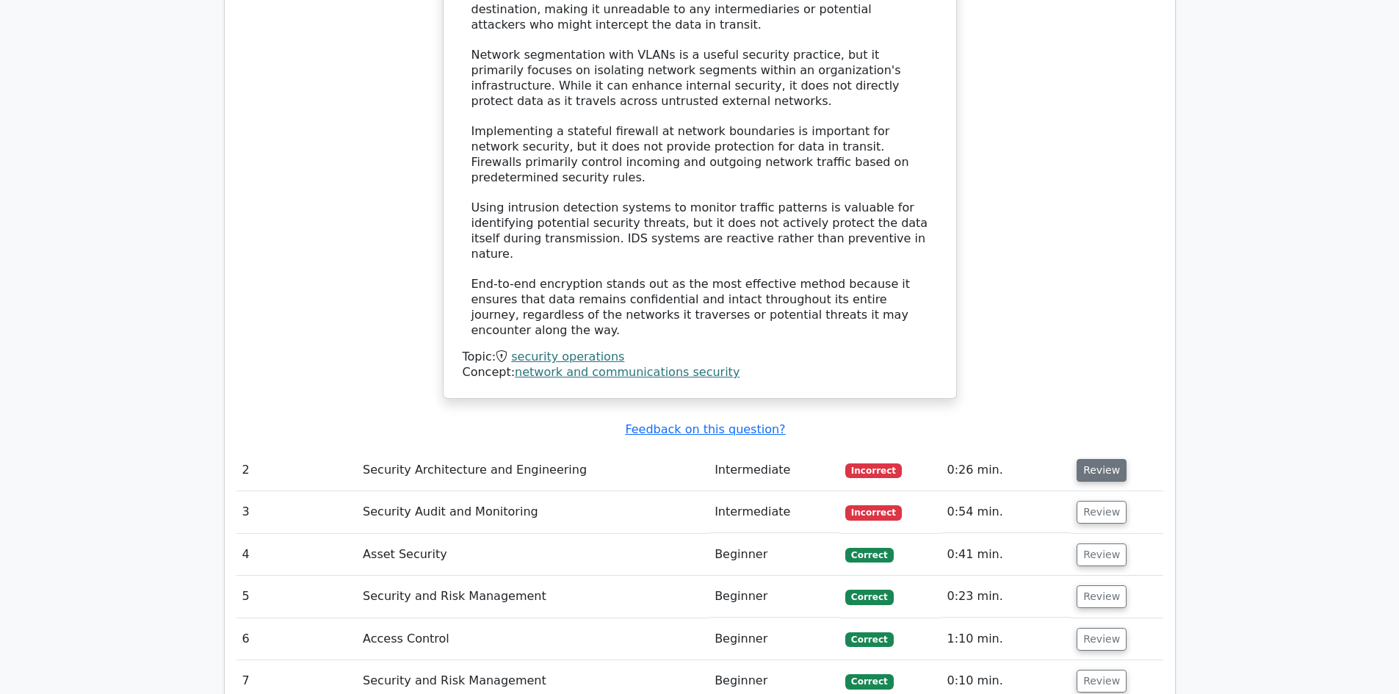
click at [1096, 459] on button "Review" at bounding box center [1101, 470] width 50 height 23
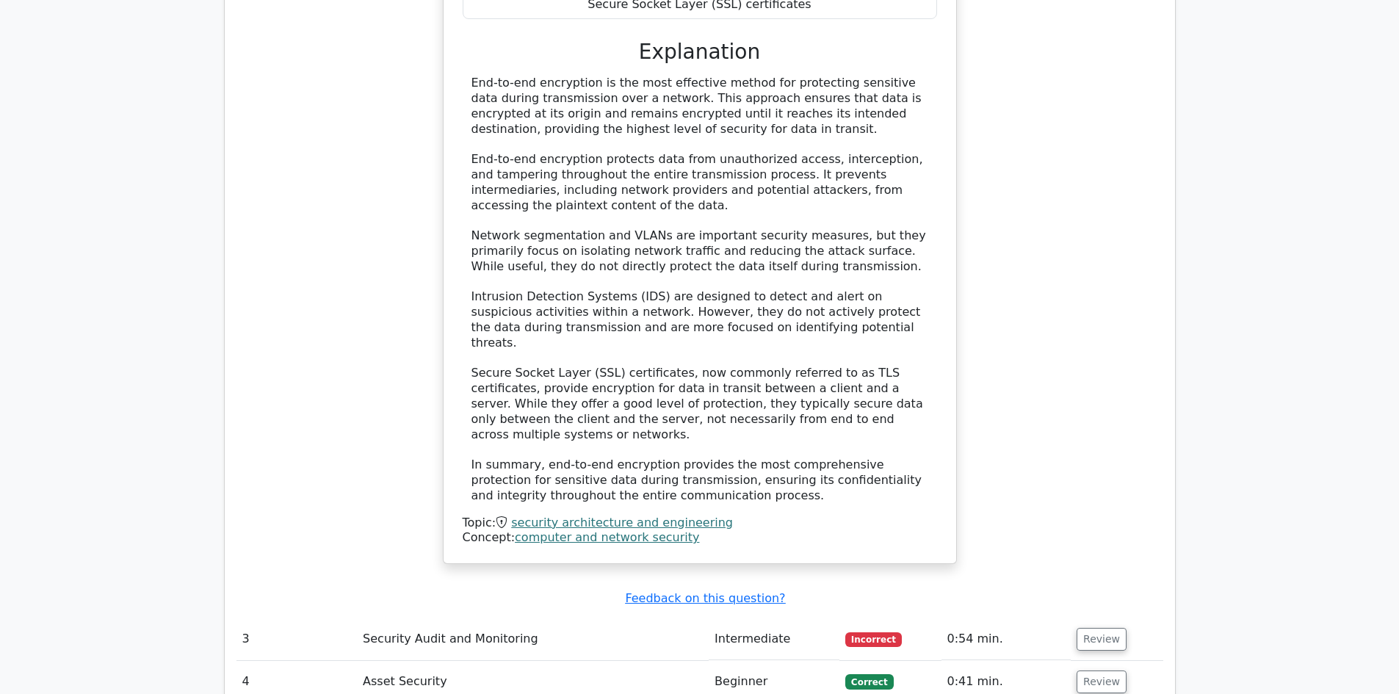
scroll to position [2717, 0]
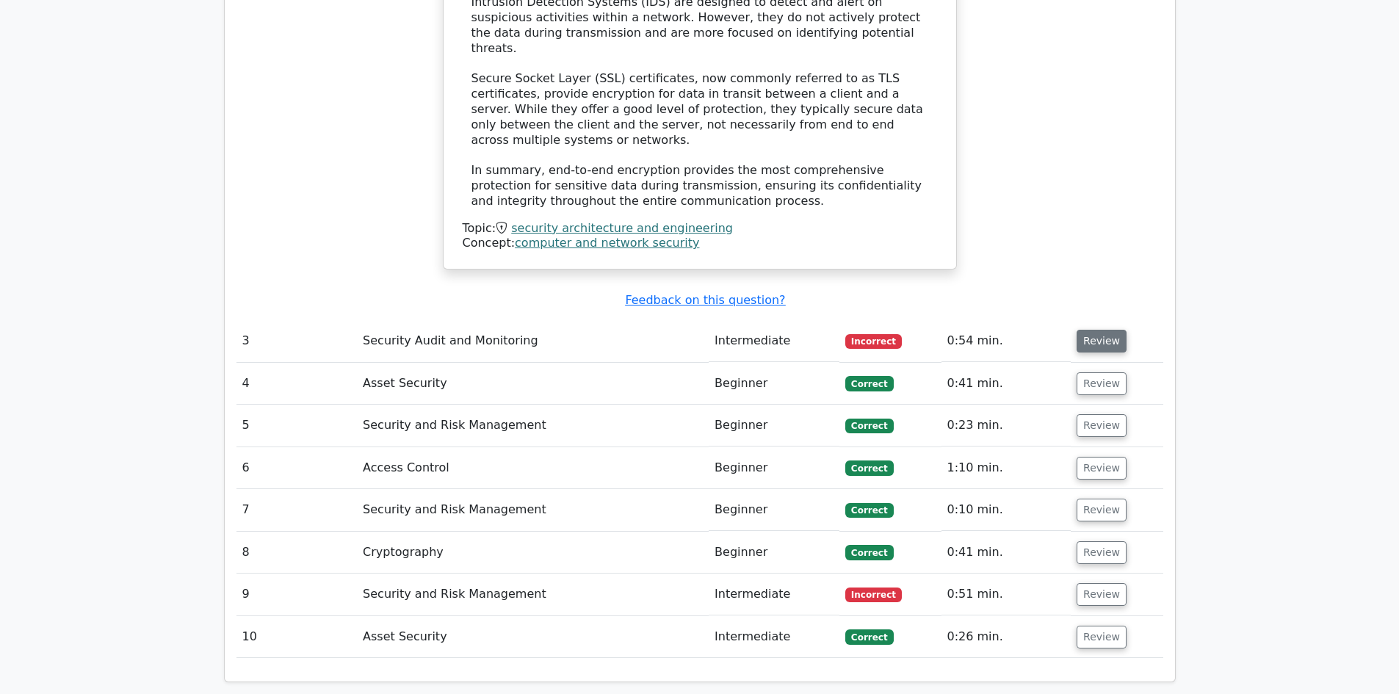
click at [1090, 330] on button "Review" at bounding box center [1101, 341] width 50 height 23
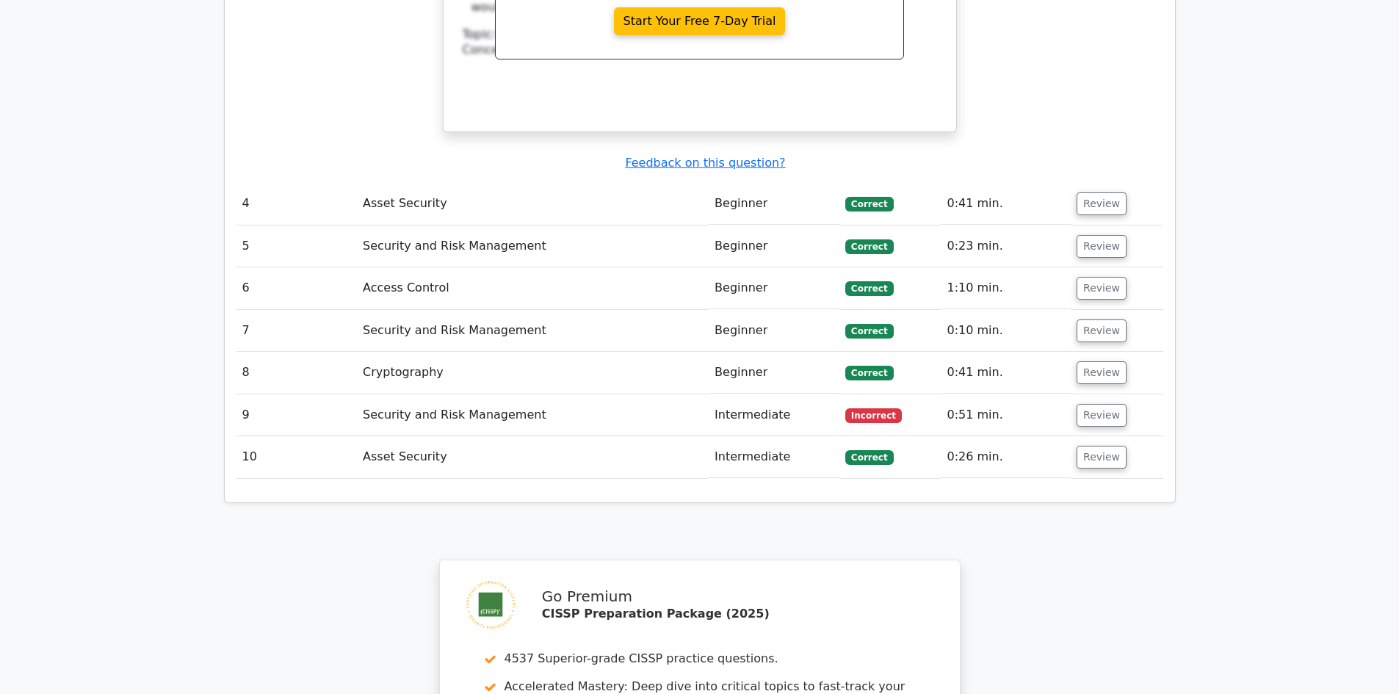
scroll to position [3524, 0]
click at [1085, 403] on button "Review" at bounding box center [1101, 414] width 50 height 23
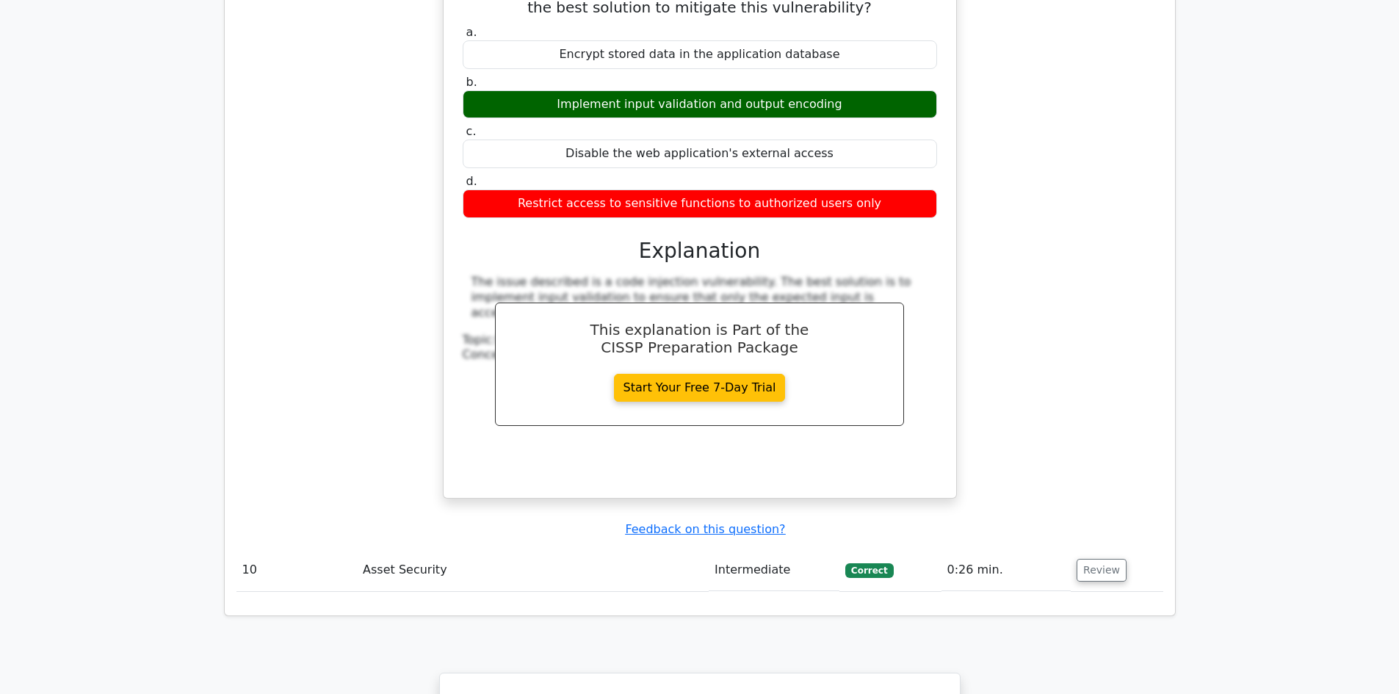
scroll to position [4471, 0]
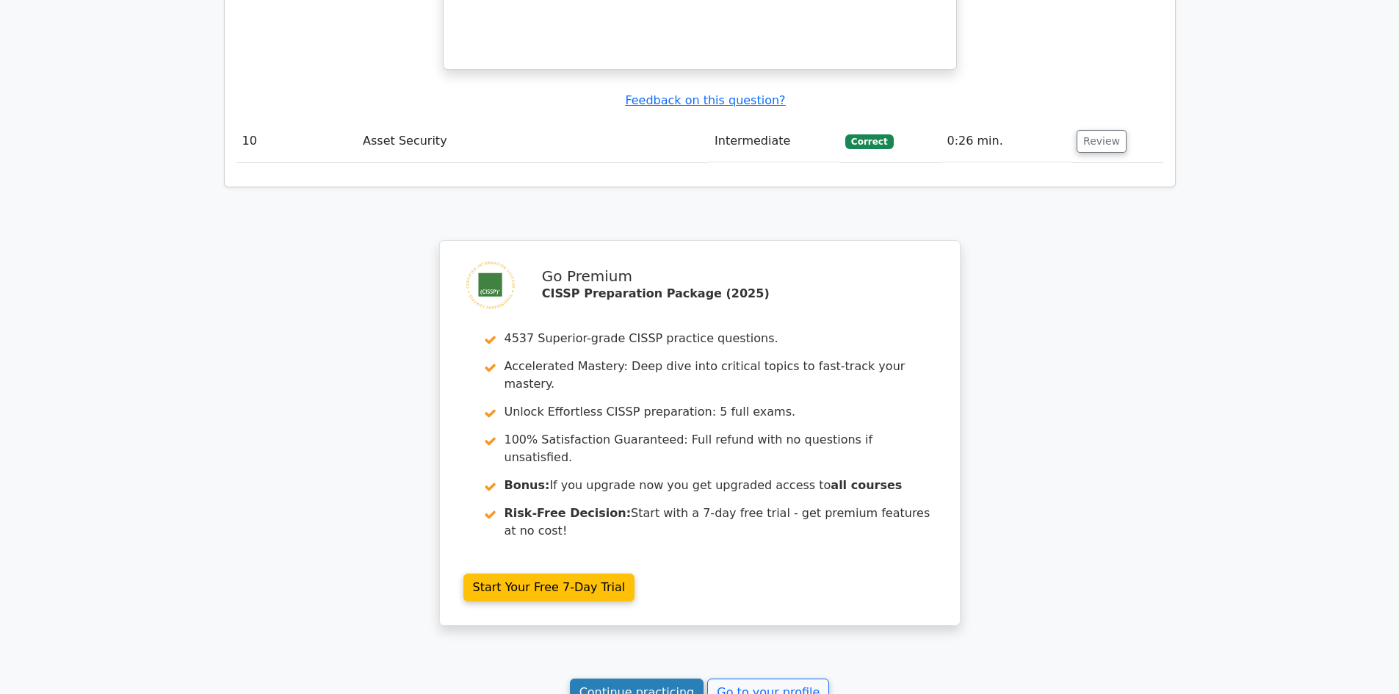
click at [665, 678] on link "Continue practicing" at bounding box center [637, 692] width 134 height 28
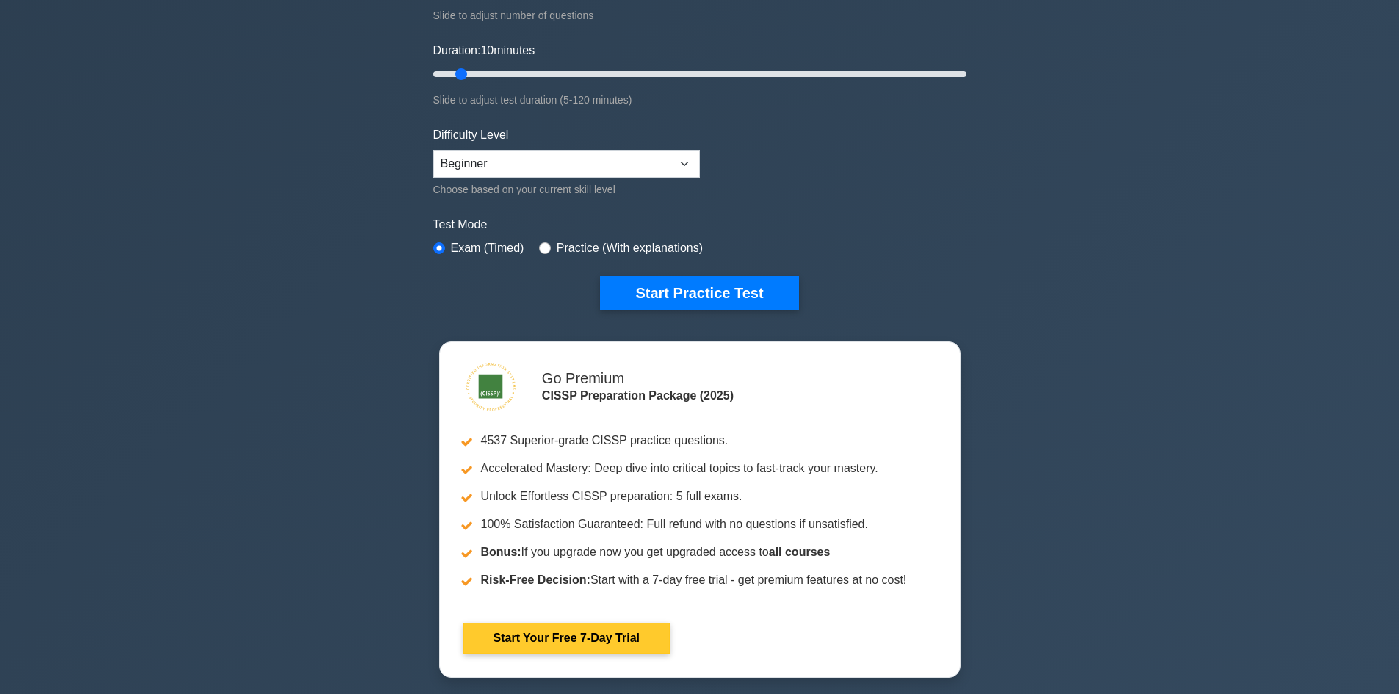
scroll to position [294, 0]
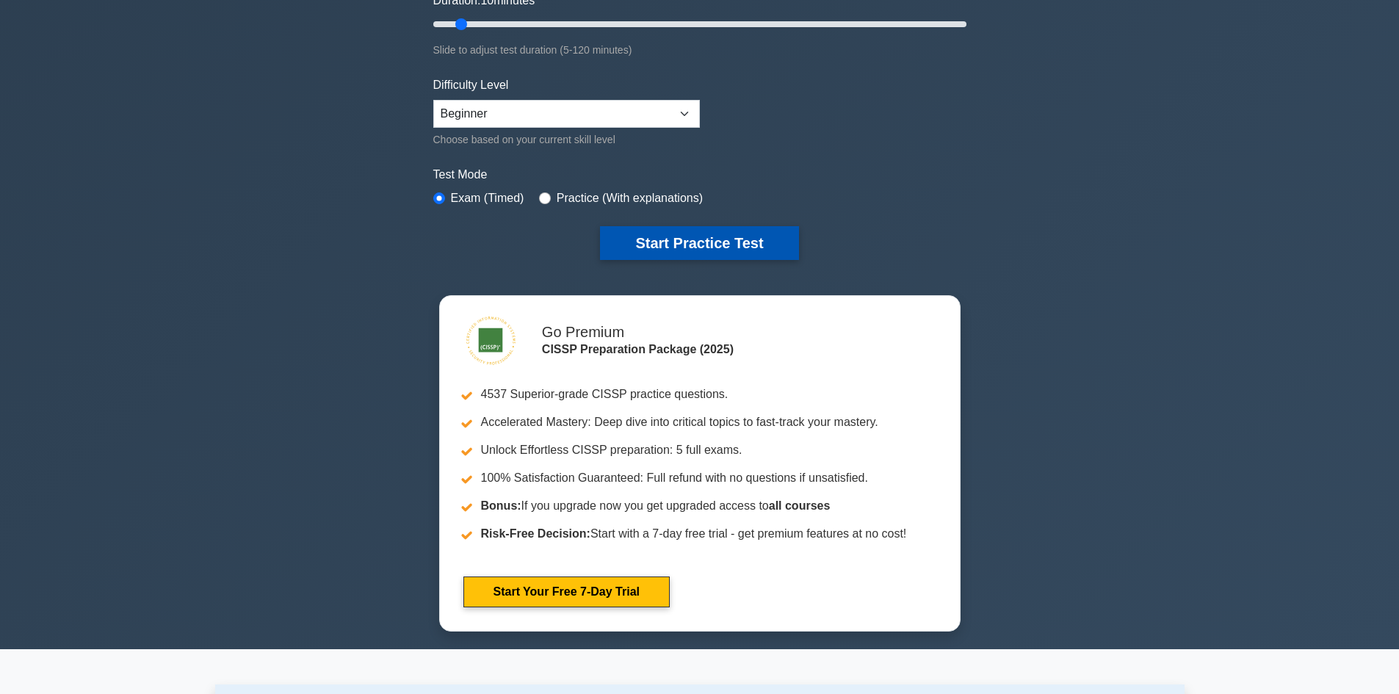
click at [659, 232] on button "Start Practice Test" at bounding box center [699, 243] width 198 height 34
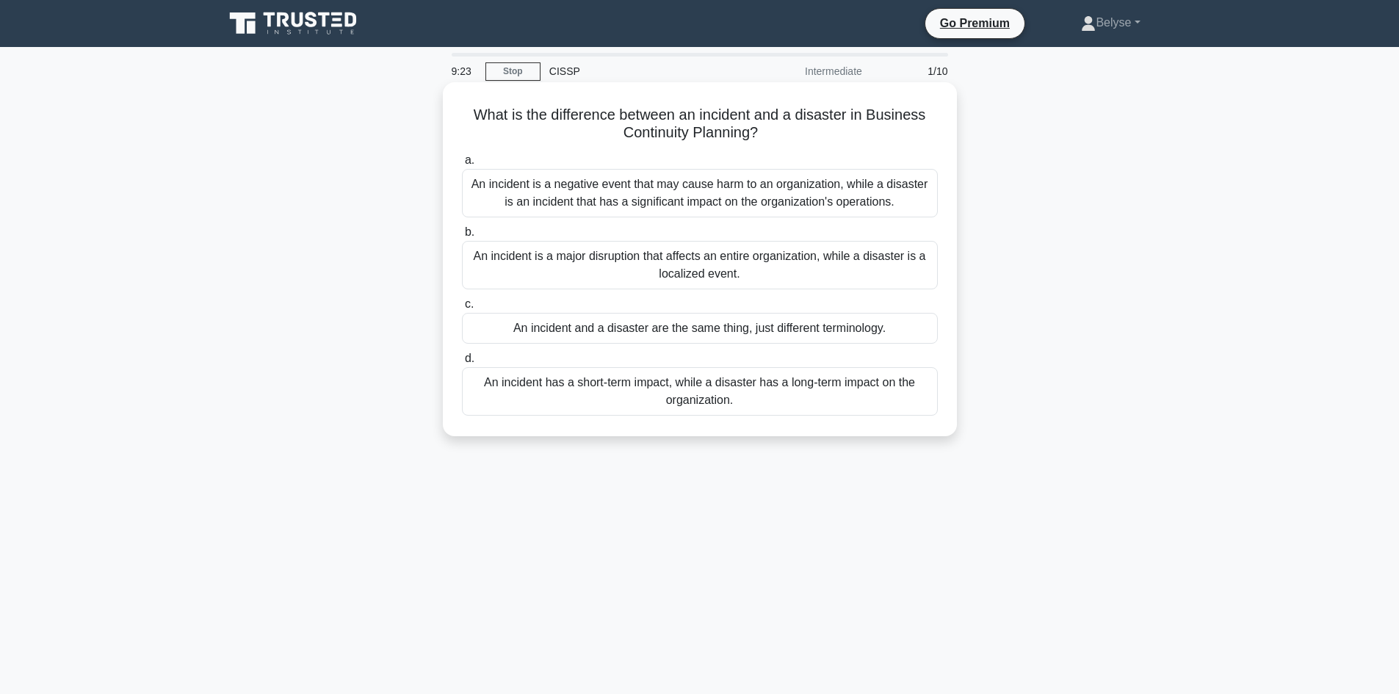
click at [698, 190] on div "An incident is a negative event that may cause harm to an organization, while a…" at bounding box center [700, 193] width 476 height 48
click at [462, 165] on input "a. An incident is a negative event that may cause harm to an organization, whil…" at bounding box center [462, 161] width 0 height 10
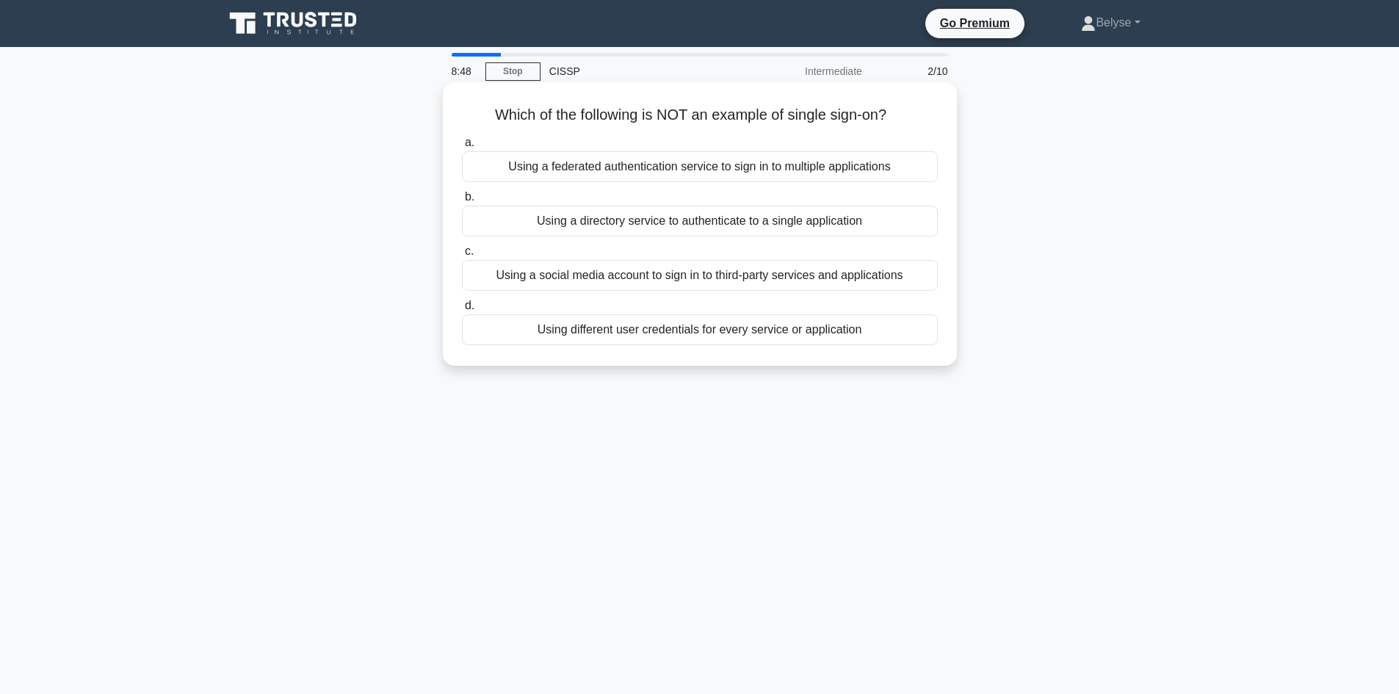
click at [707, 331] on div "Using different user credentials for every service or application" at bounding box center [700, 329] width 476 height 31
click at [462, 311] on input "d. Using different user credentials for every service or application" at bounding box center [462, 306] width 0 height 10
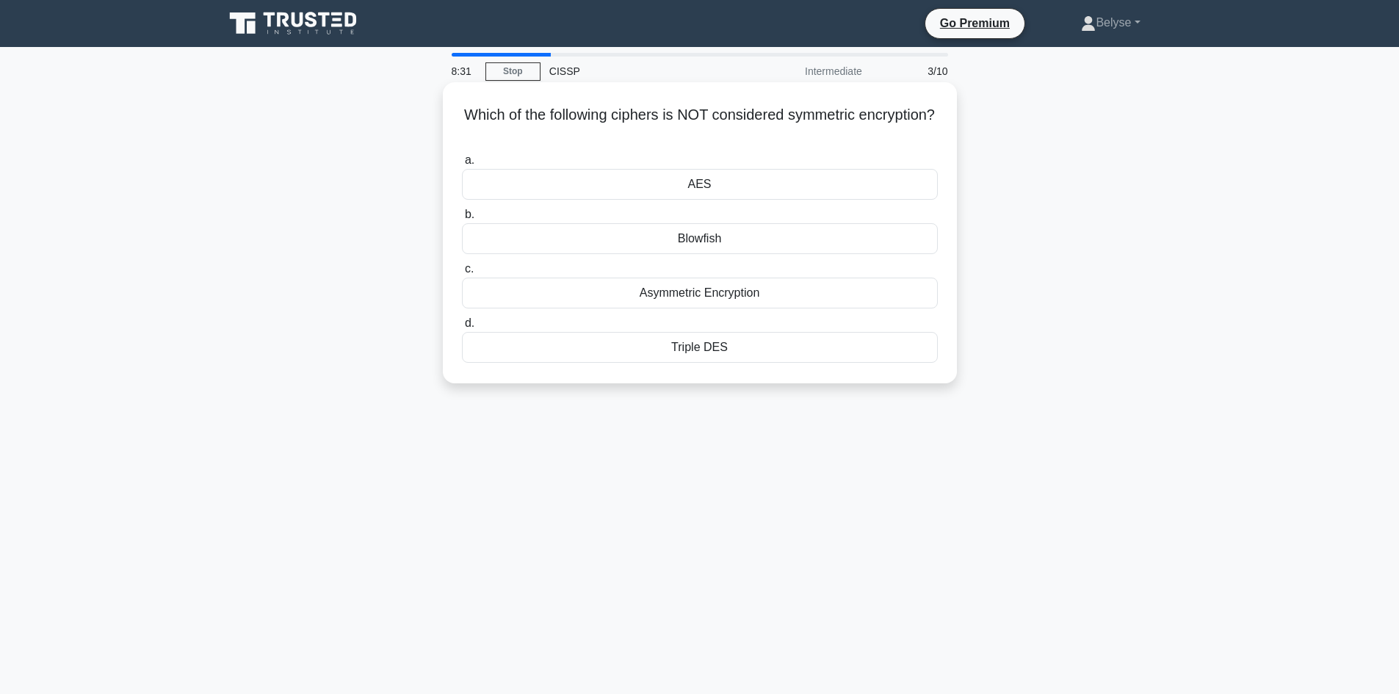
click at [758, 294] on div "Asymmetric Encryption" at bounding box center [700, 293] width 476 height 31
click at [462, 274] on input "c. Asymmetric Encryption" at bounding box center [462, 269] width 0 height 10
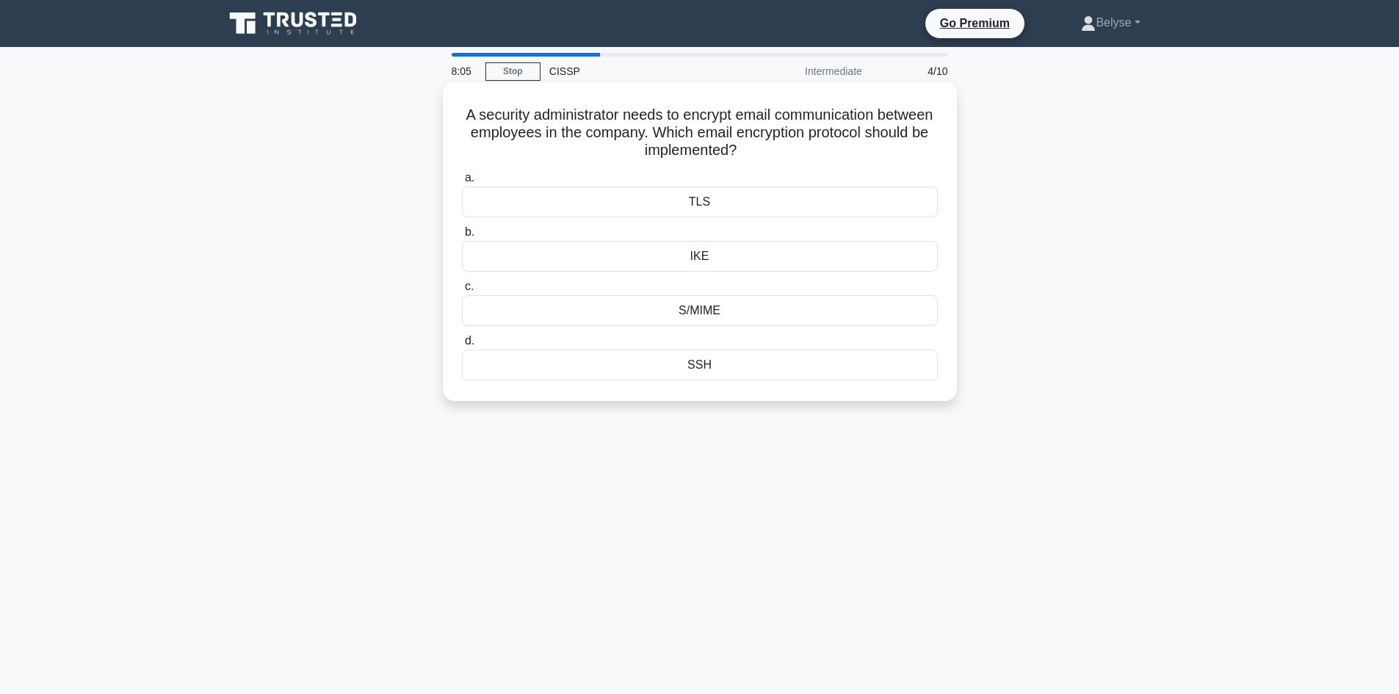
click at [719, 360] on div "SSH" at bounding box center [700, 364] width 476 height 31
click at [462, 346] on input "d. SSH" at bounding box center [462, 341] width 0 height 10
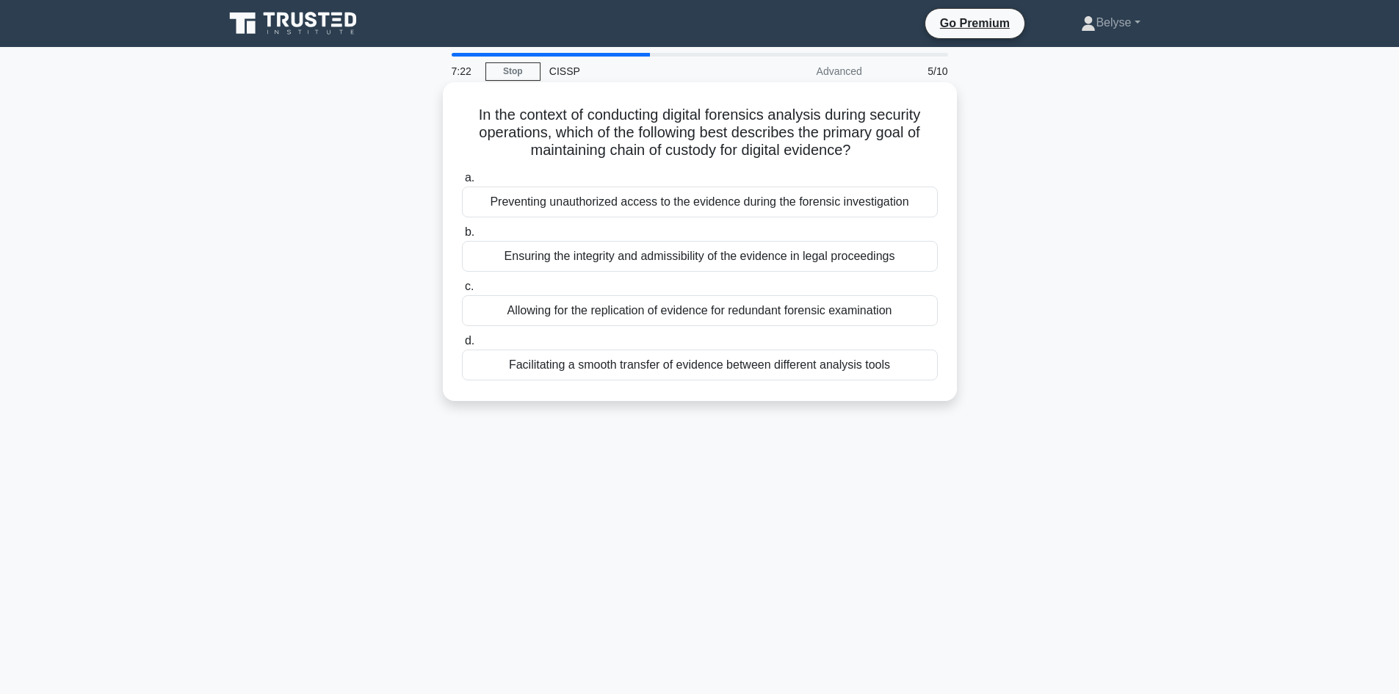
click at [603, 261] on div "Ensuring the integrity and admissibility of the evidence in legal proceedings" at bounding box center [700, 256] width 476 height 31
click at [462, 237] on input "b. Ensuring the integrity and admissibility of the evidence in legal proceedings" at bounding box center [462, 233] width 0 height 10
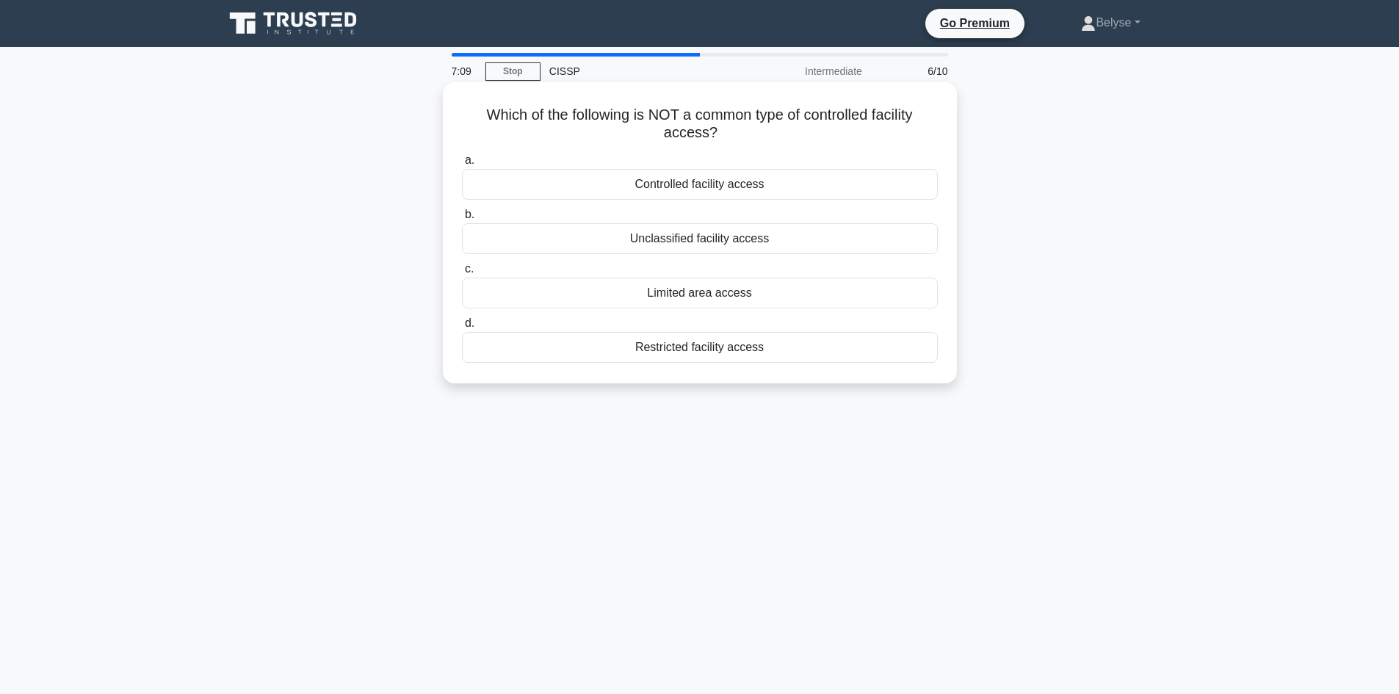
click at [700, 300] on div "Limited area access" at bounding box center [700, 293] width 476 height 31
click at [462, 274] on input "c. Limited area access" at bounding box center [462, 269] width 0 height 10
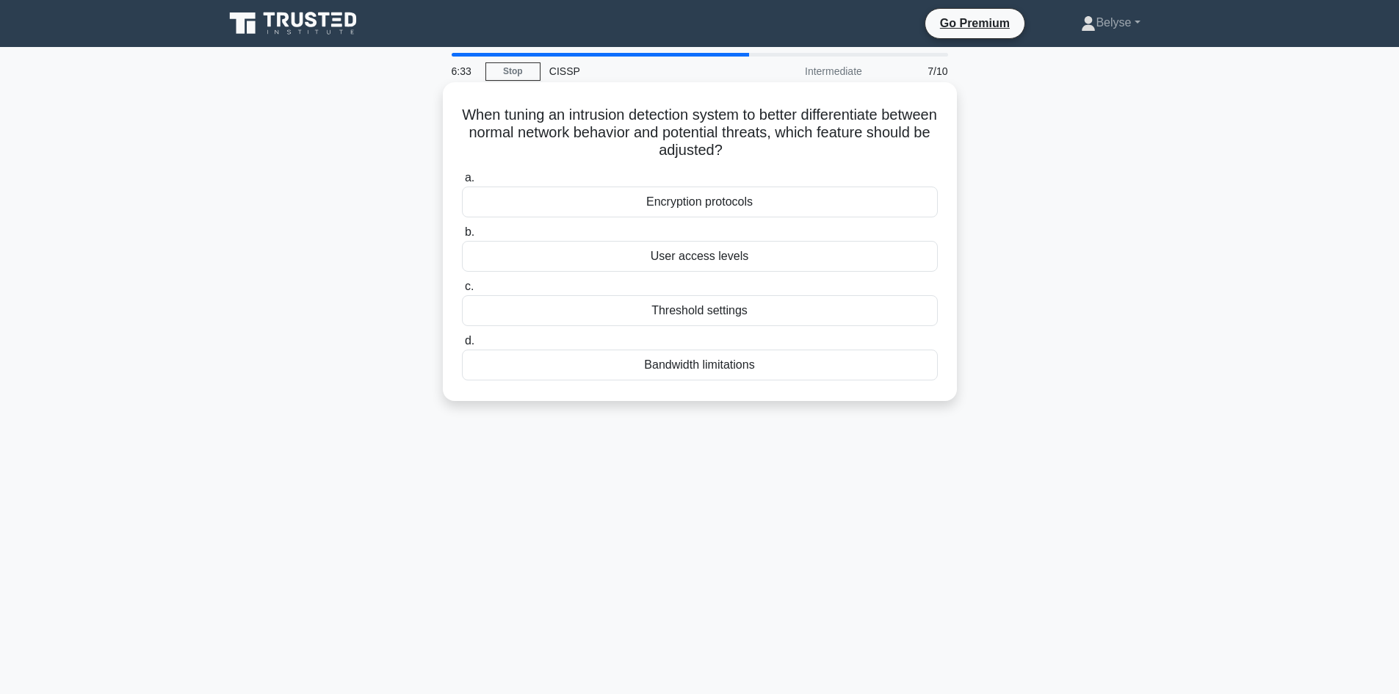
click at [755, 366] on div "Bandwidth limitations" at bounding box center [700, 364] width 476 height 31
click at [462, 346] on input "d. Bandwidth limitations" at bounding box center [462, 341] width 0 height 10
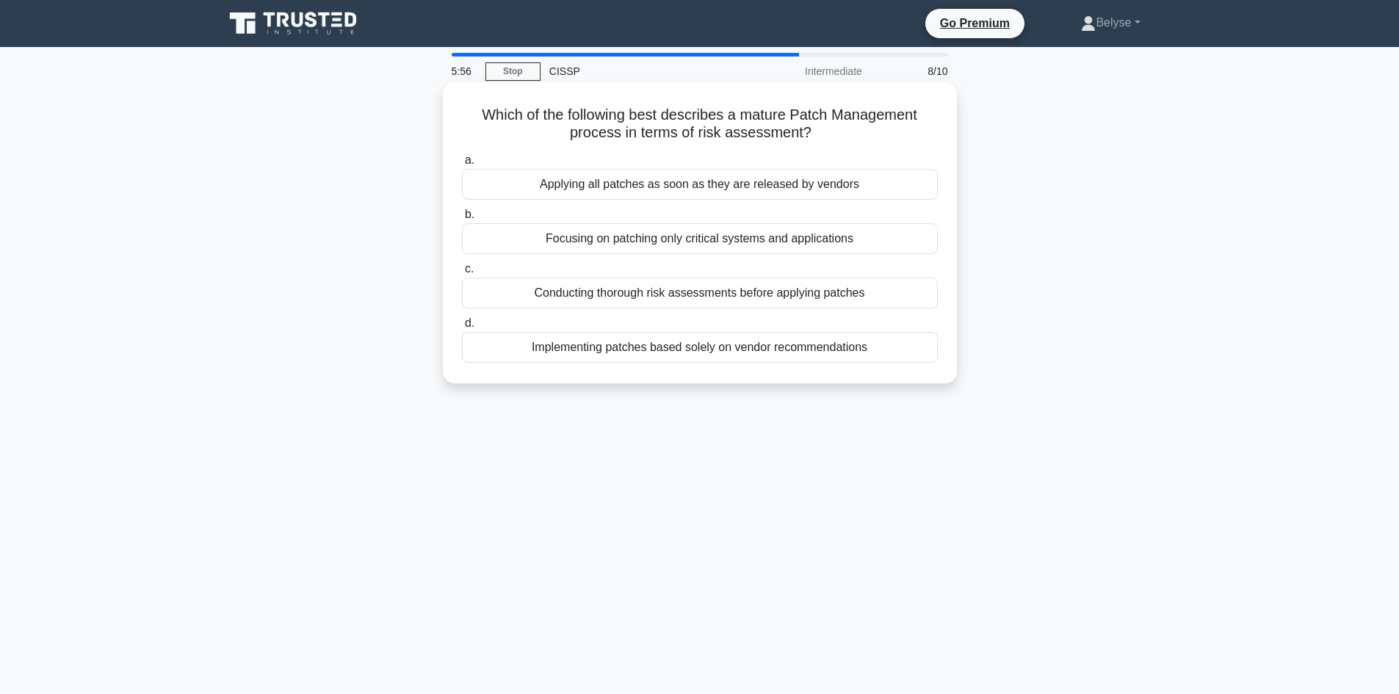
click at [724, 297] on div "Conducting thorough risk assessments before applying patches" at bounding box center [700, 293] width 476 height 31
click at [462, 274] on input "c. Conducting thorough risk assessments before applying patches" at bounding box center [462, 269] width 0 height 10
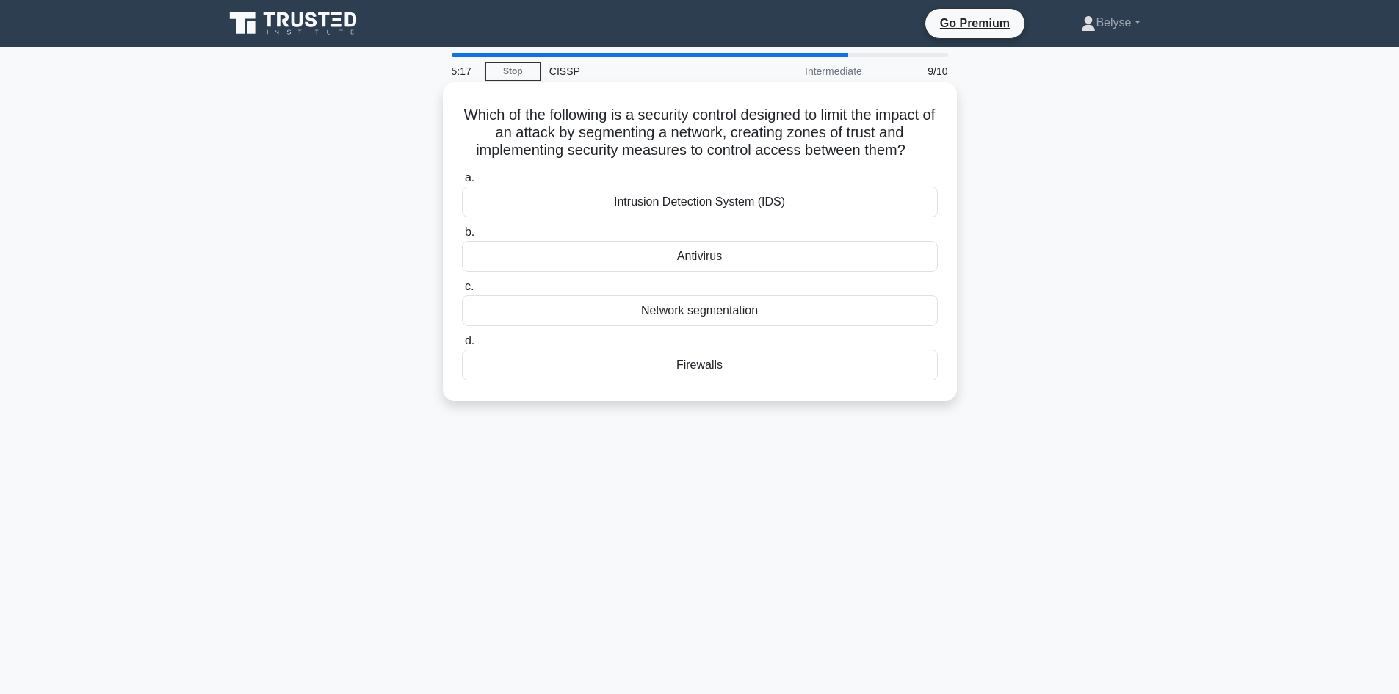
click at [746, 308] on div "Network segmentation" at bounding box center [700, 310] width 476 height 31
click at [462, 291] on input "c. Network segmentation" at bounding box center [462, 287] width 0 height 10
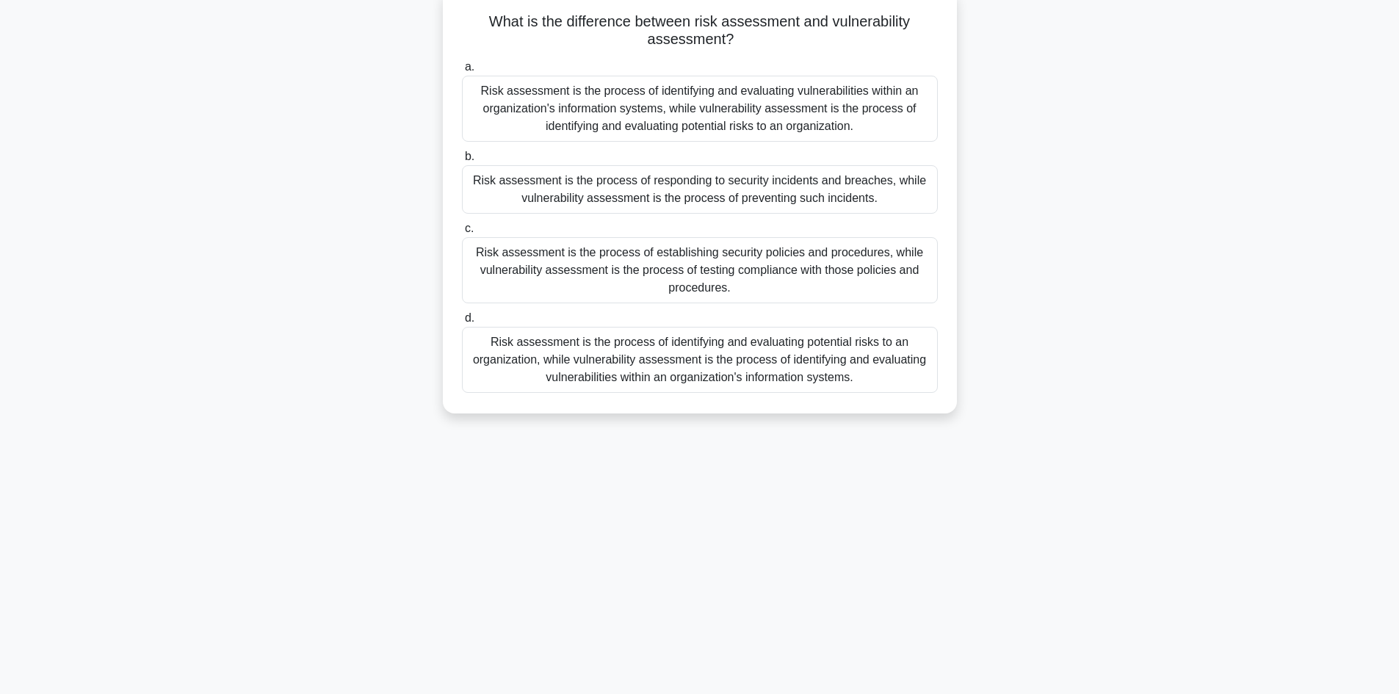
scroll to position [99, 0]
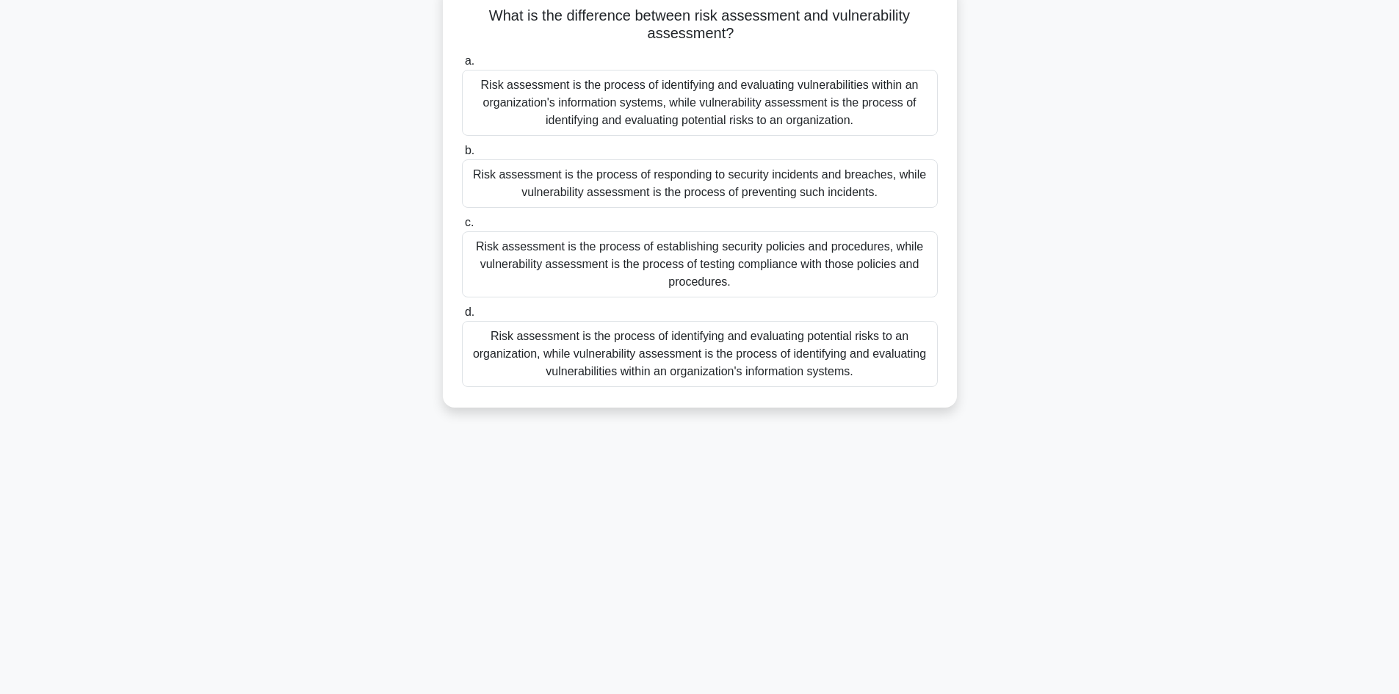
click at [616, 347] on div "Risk assessment is the process of identifying and evaluating potential risks to…" at bounding box center [700, 354] width 476 height 66
click at [462, 317] on input "d. Risk assessment is the process of identifying and evaluating potential risks…" at bounding box center [462, 313] width 0 height 10
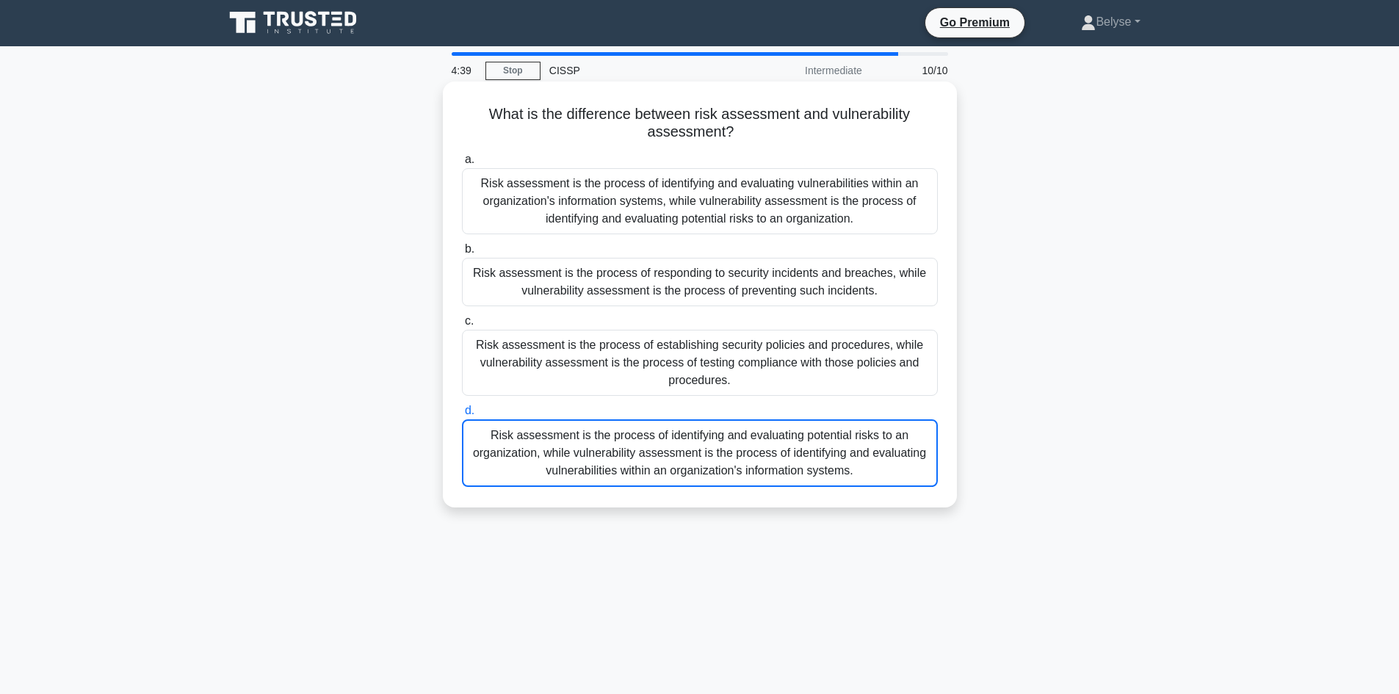
scroll to position [0, 0]
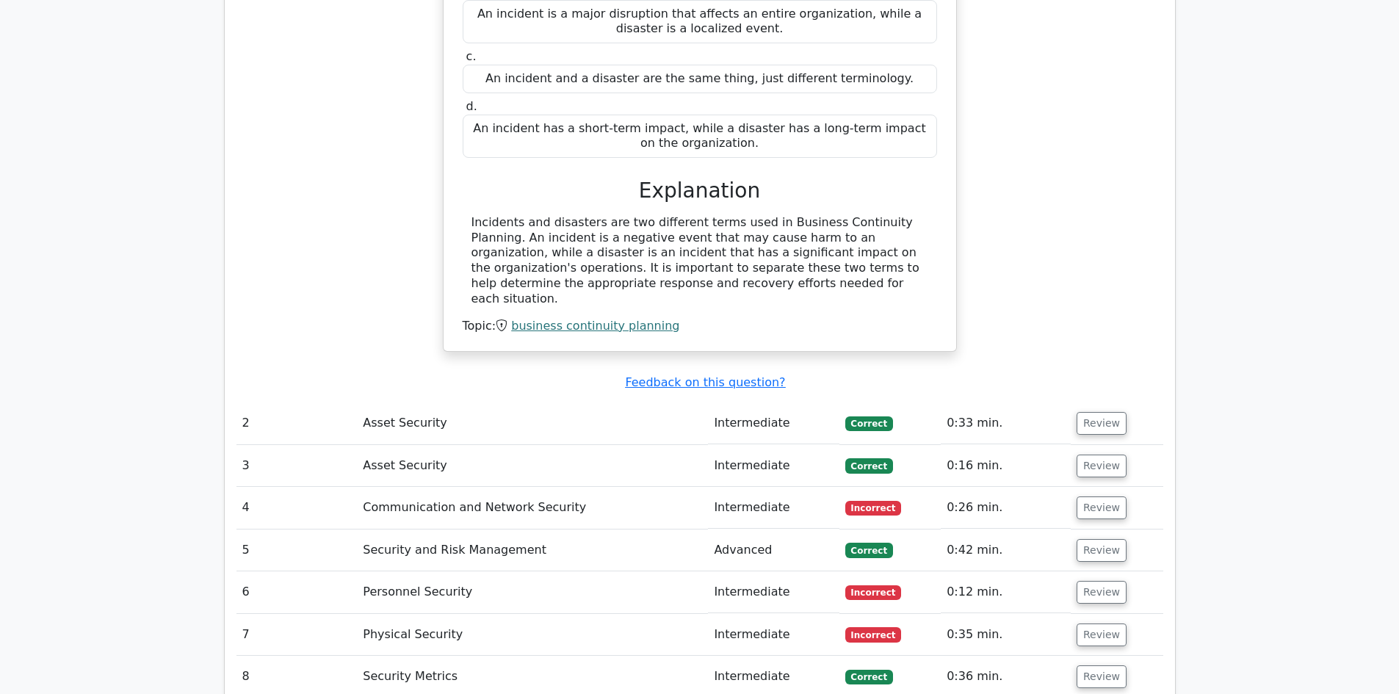
scroll to position [1615, 0]
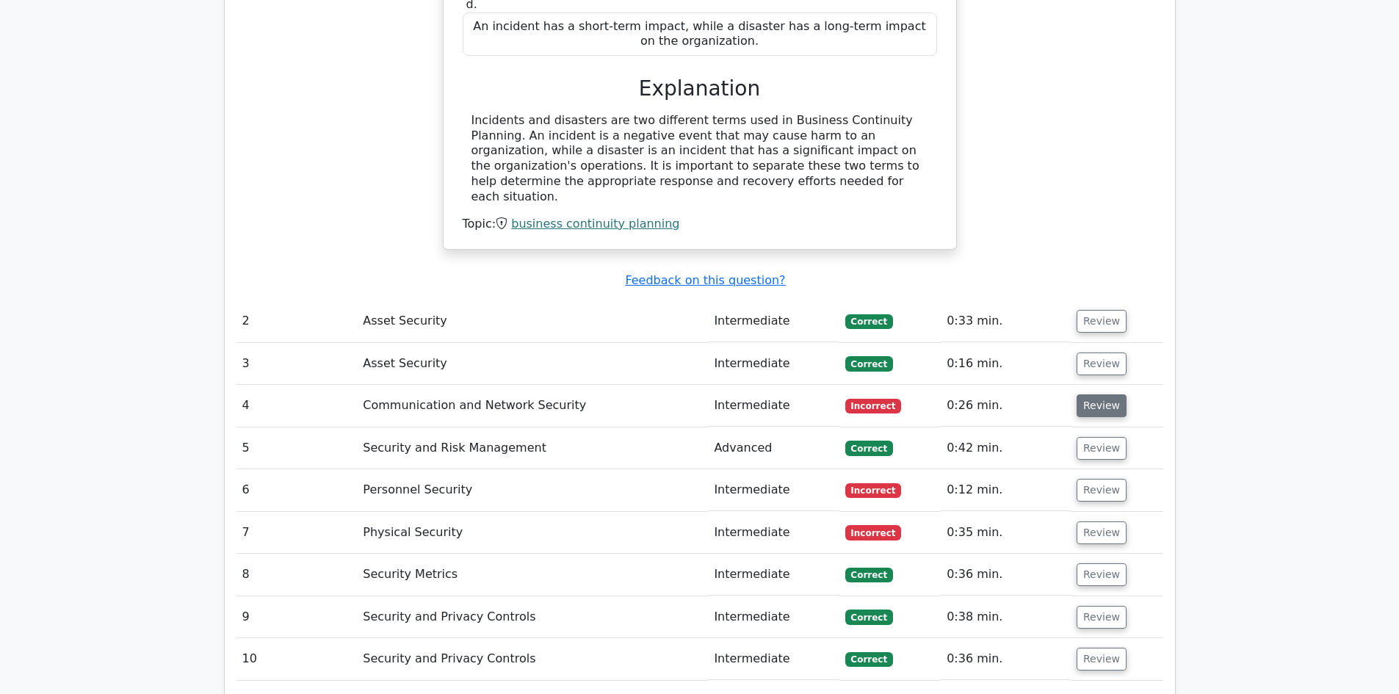
click at [1101, 394] on button "Review" at bounding box center [1101, 405] width 50 height 23
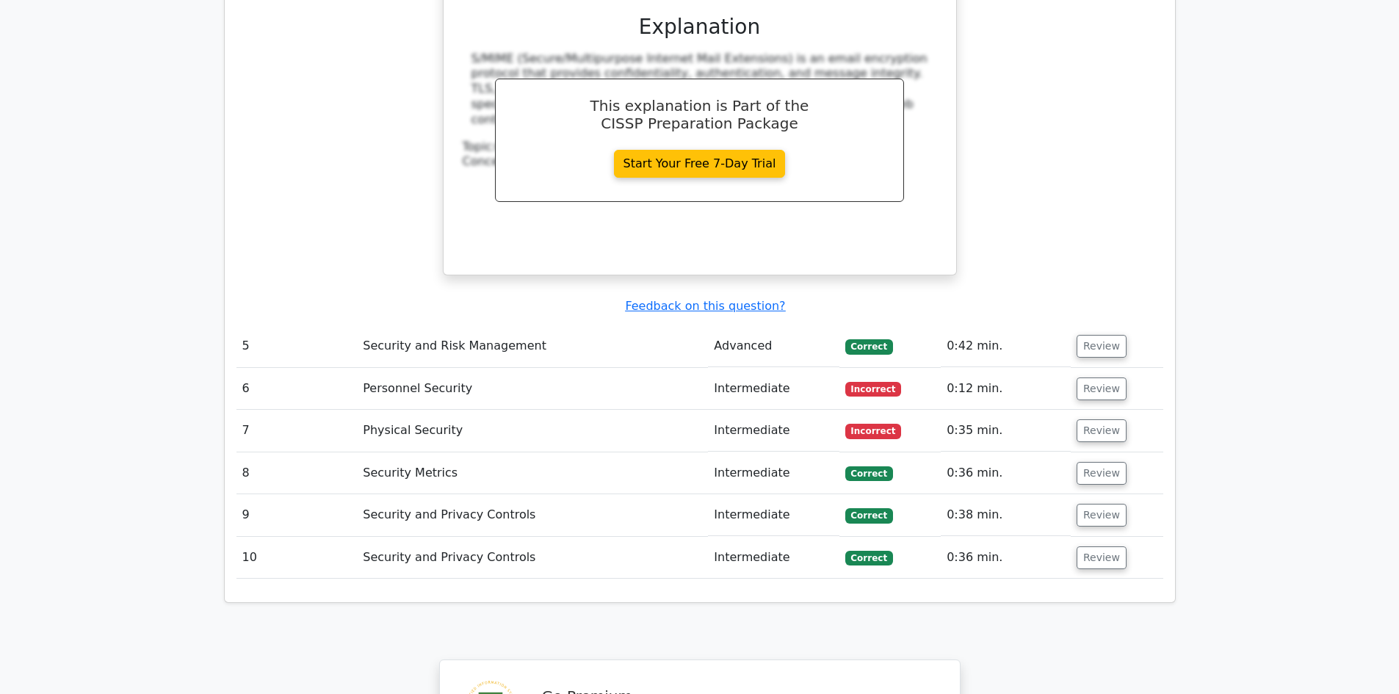
scroll to position [2350, 0]
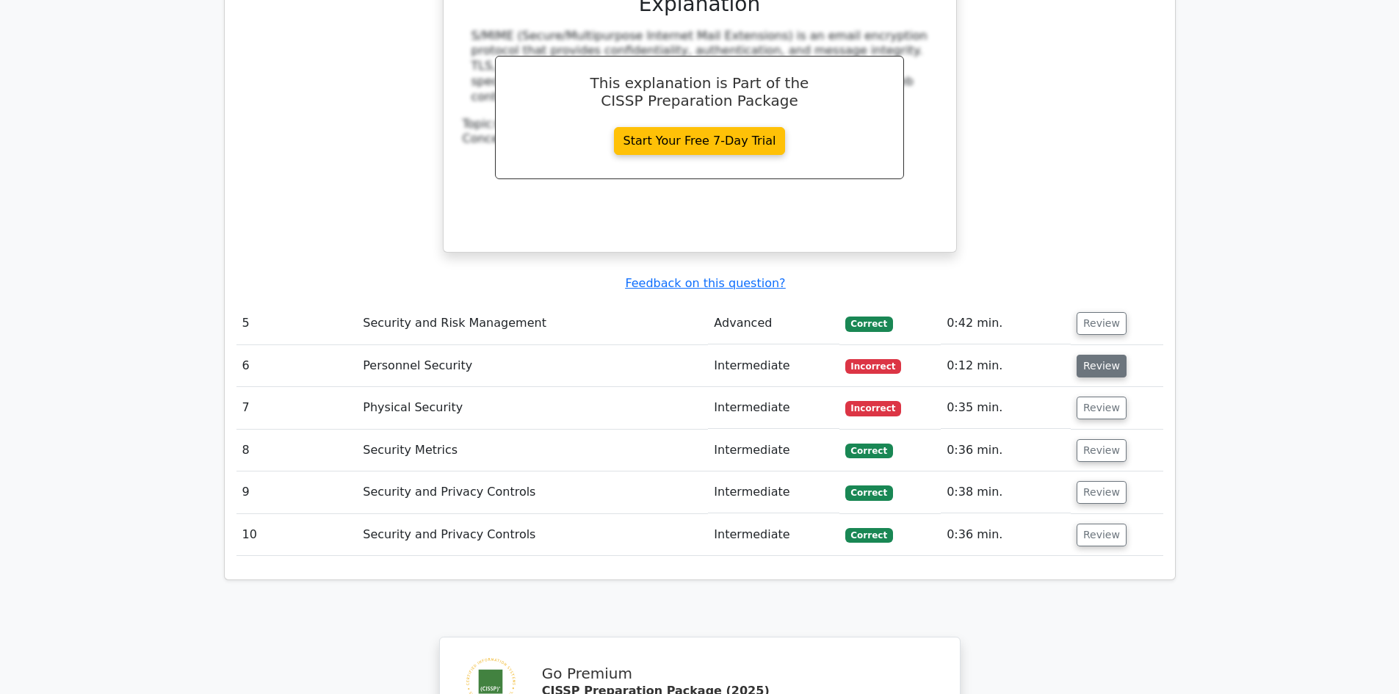
click at [1084, 355] on button "Review" at bounding box center [1101, 366] width 50 height 23
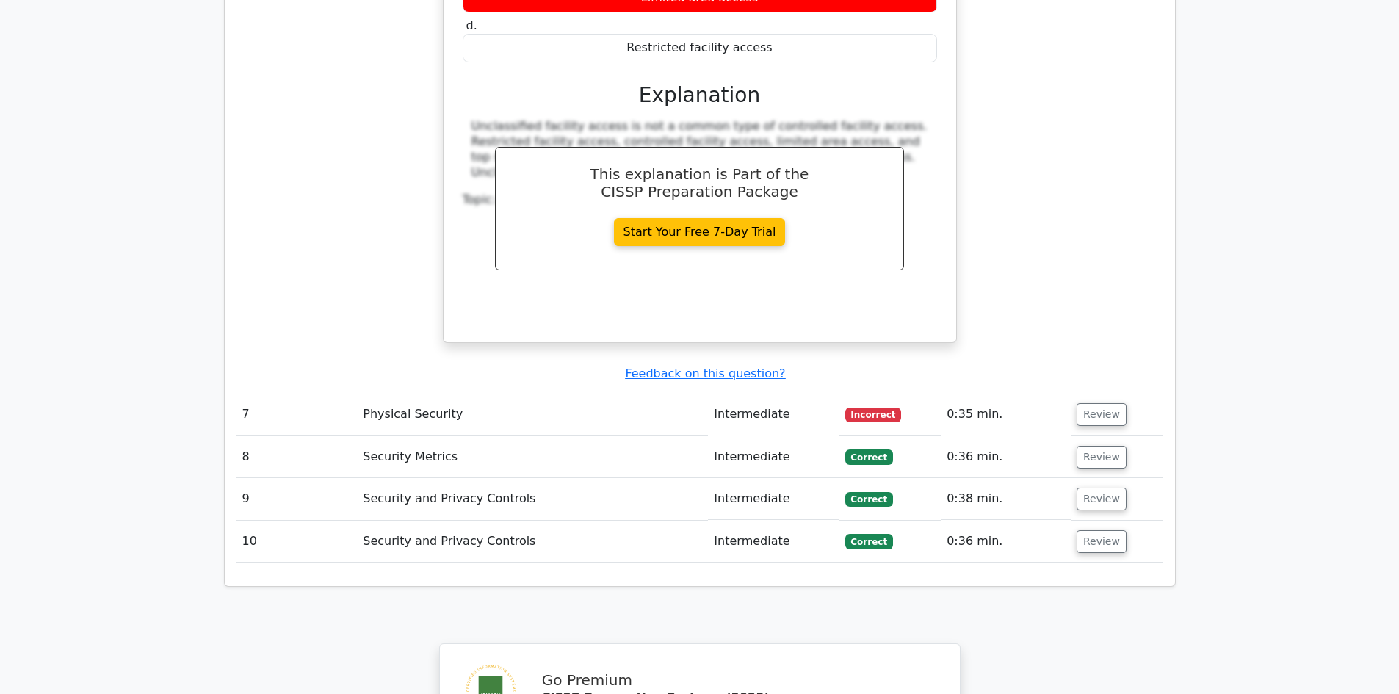
scroll to position [2937, 0]
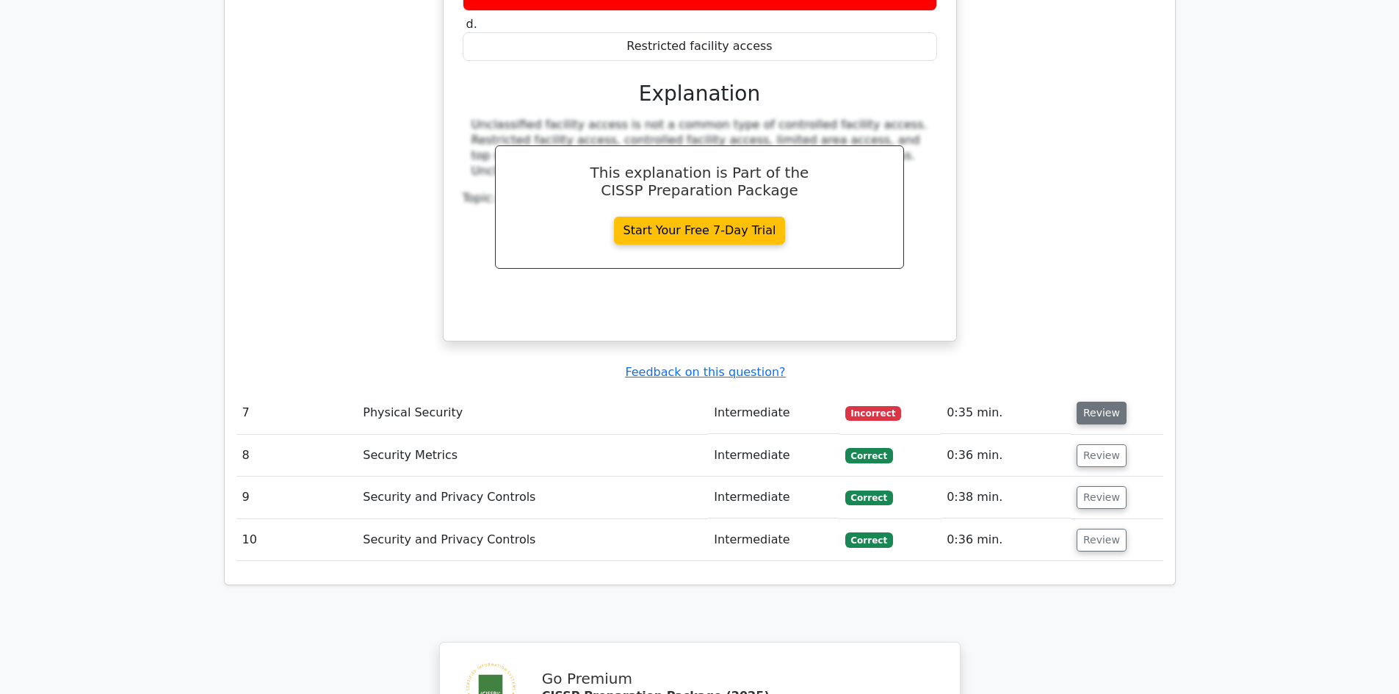
click at [1104, 402] on button "Review" at bounding box center [1101, 413] width 50 height 23
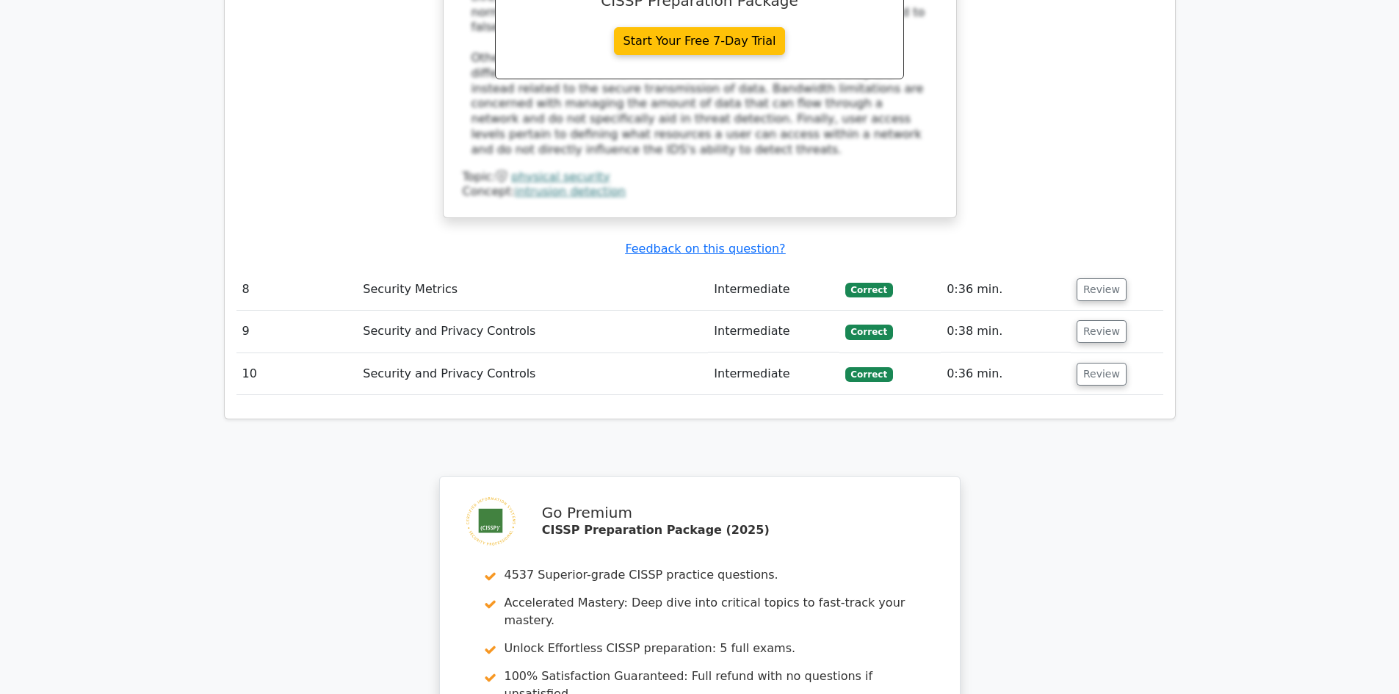
scroll to position [4081, 0]
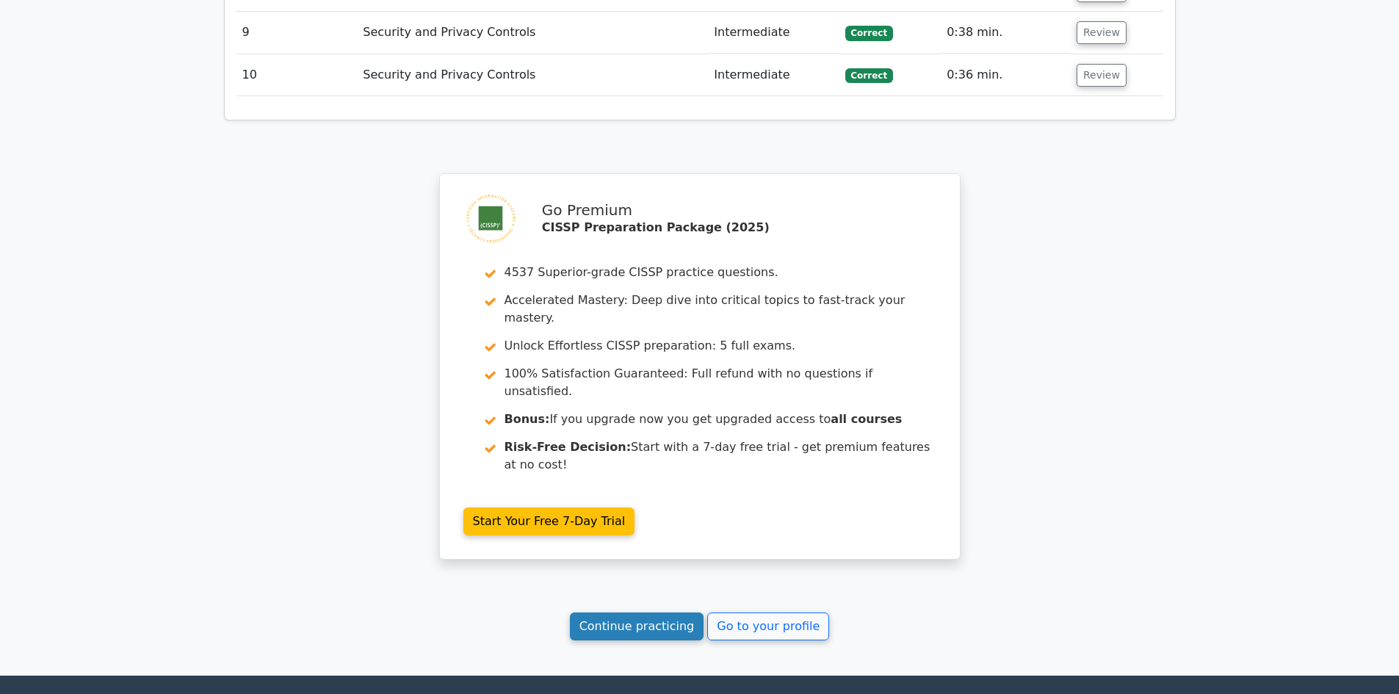
click at [593, 612] on link "Continue practicing" at bounding box center [637, 626] width 134 height 28
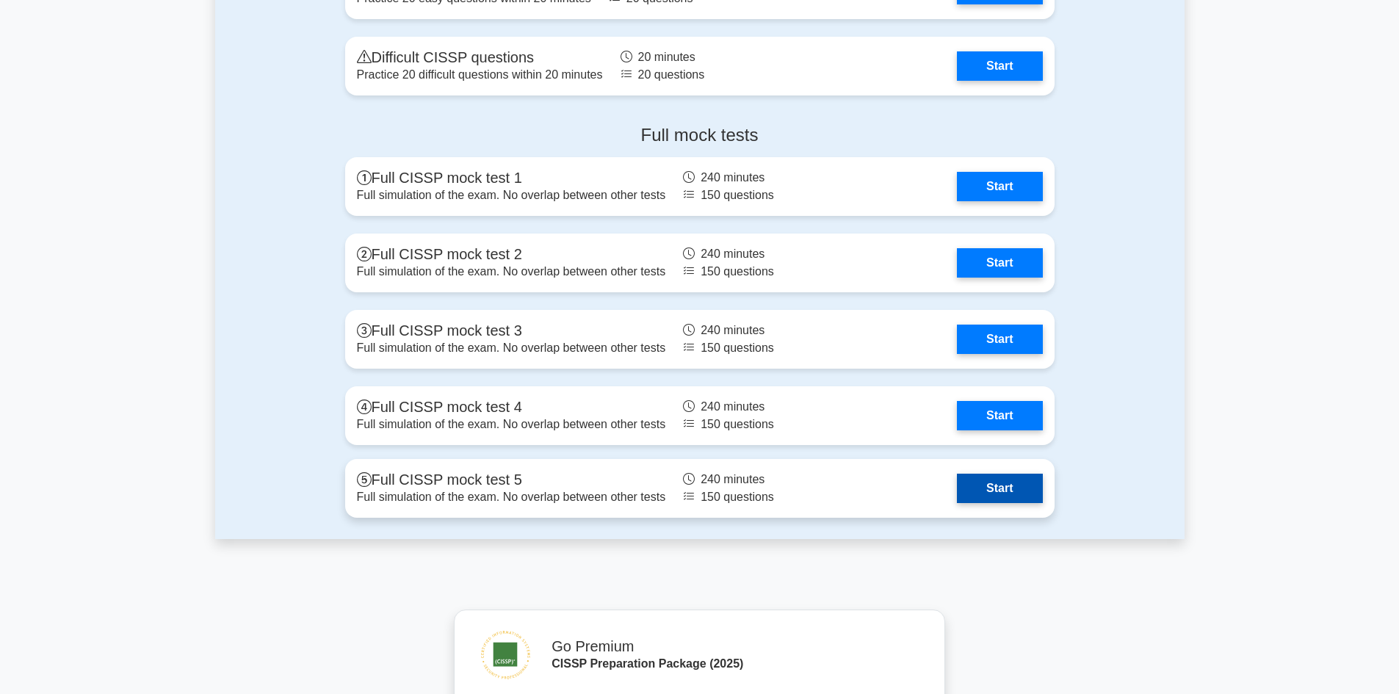
scroll to position [4038, 0]
